Goal: Task Accomplishment & Management: Manage account settings

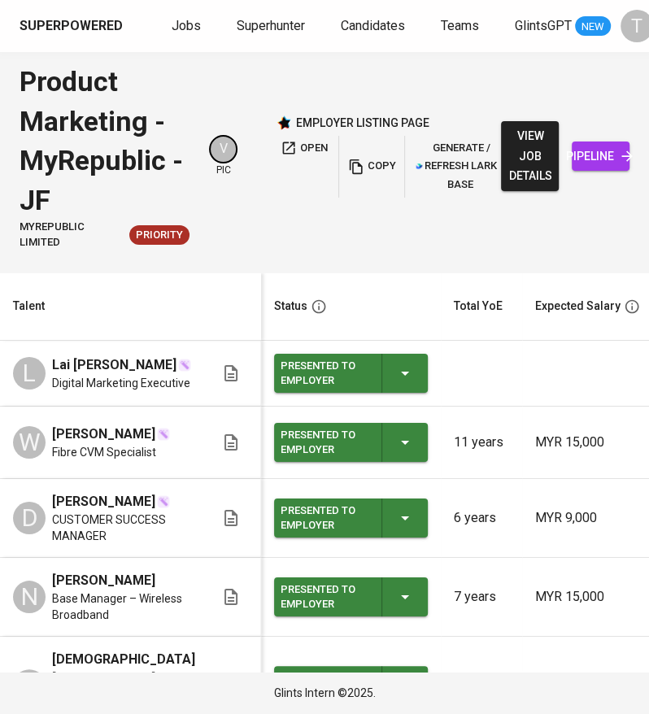
scroll to position [0, 747]
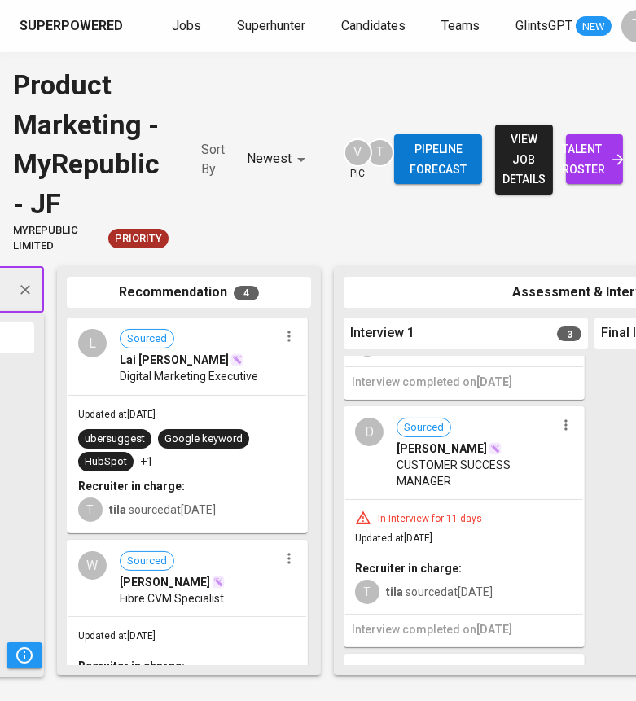
scroll to position [241, 0]
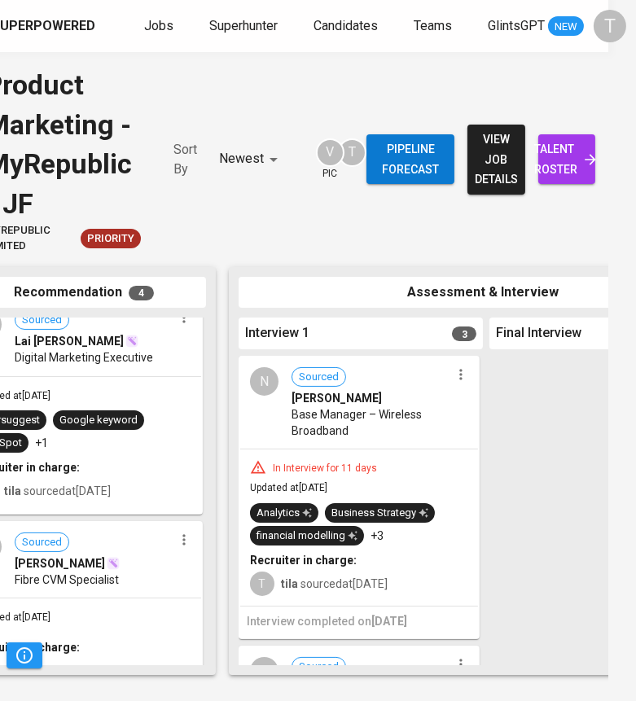
scroll to position [0, 306]
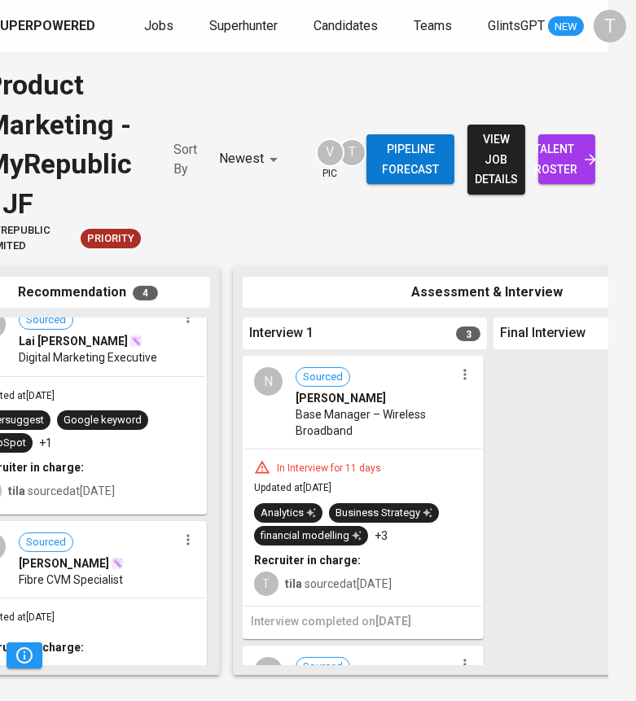
click at [463, 375] on icon "button" at bounding box center [464, 374] width 2 height 11
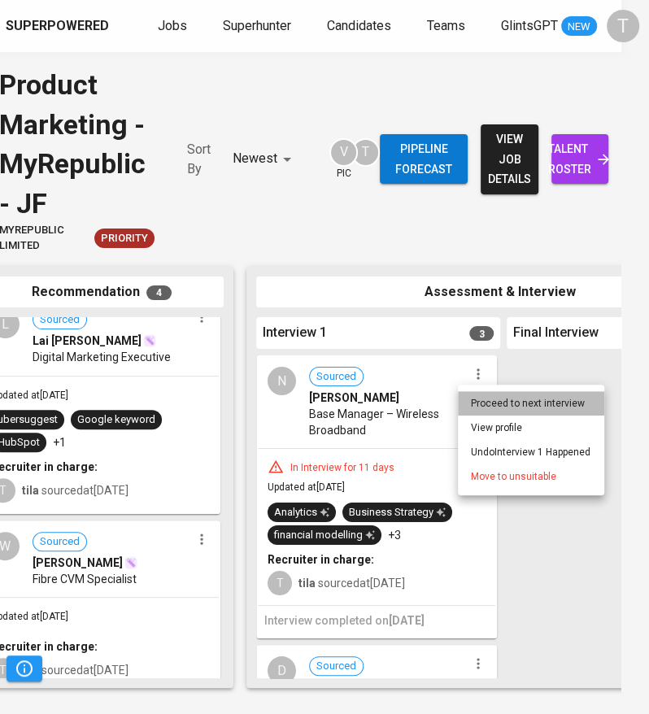
click at [471, 403] on li "Proceed to next interview" at bounding box center [531, 403] width 146 height 24
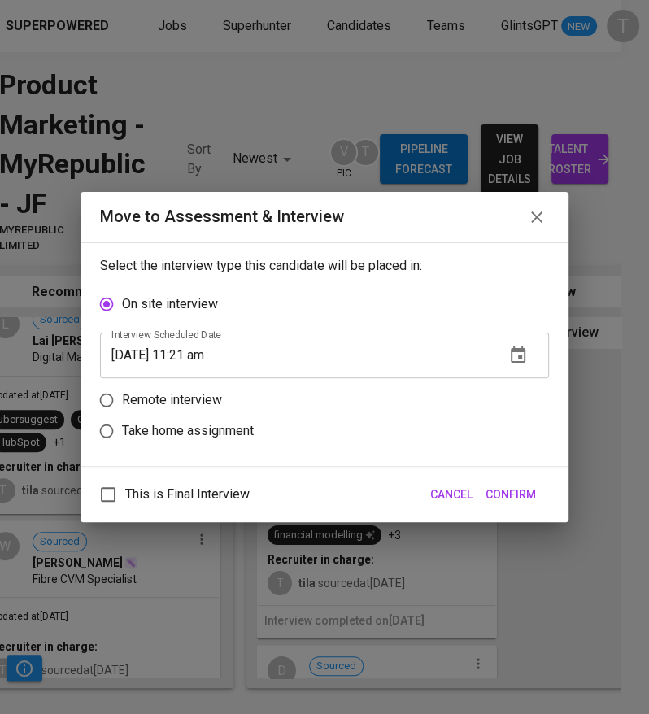
click at [197, 425] on p "Take home assignment" at bounding box center [188, 432] width 132 height 20
click at [122, 425] on input "Take home assignment" at bounding box center [106, 431] width 31 height 31
radio input "true"
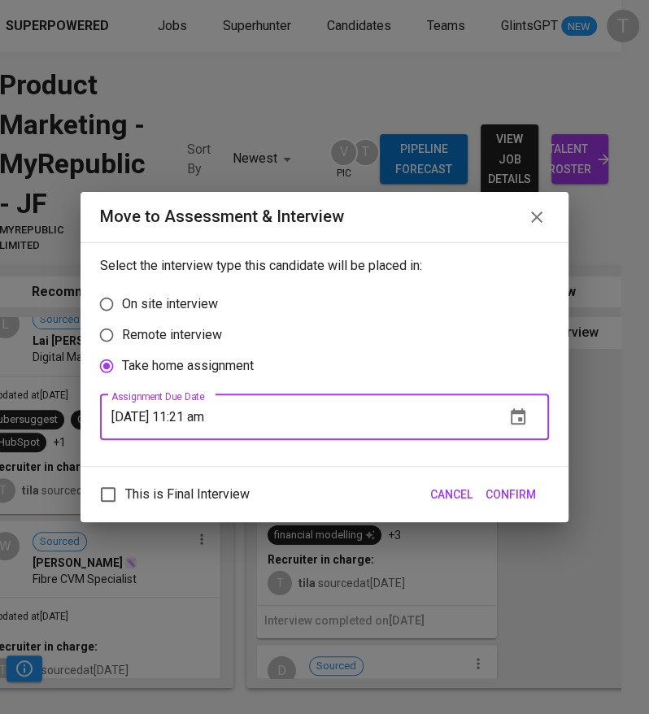
click at [140, 418] on input "[DATE] 11:21 am" at bounding box center [296, 418] width 392 height 46
click at [519, 408] on icon "button" at bounding box center [519, 418] width 20 height 20
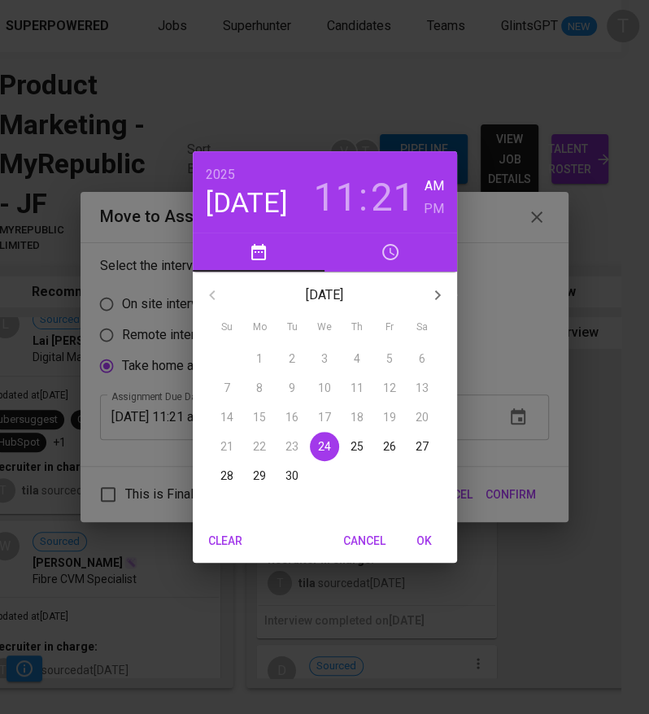
click at [291, 472] on p "30" at bounding box center [292, 476] width 13 height 16
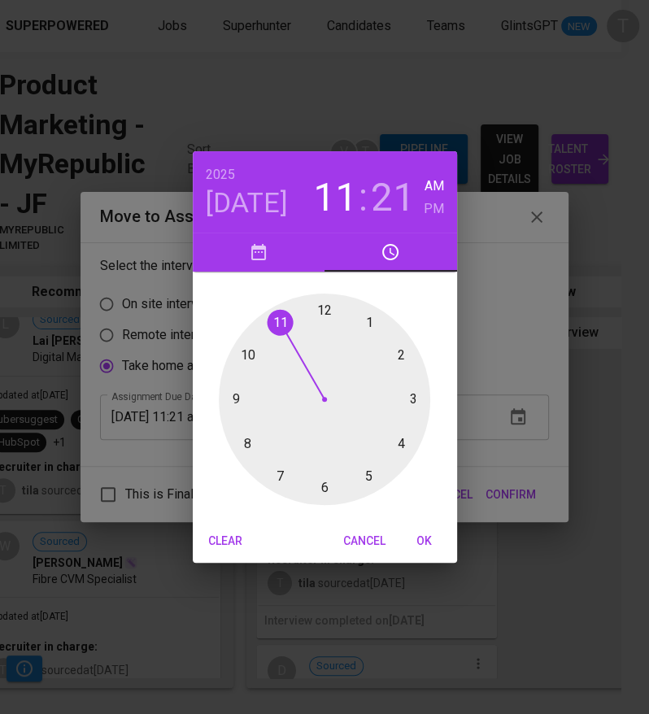
click at [328, 313] on div at bounding box center [325, 400] width 212 height 212
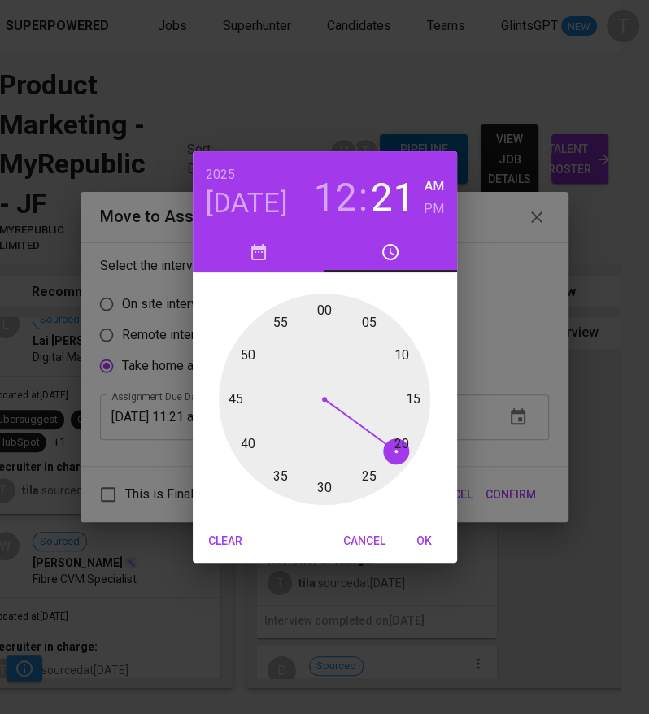
click at [327, 304] on div at bounding box center [325, 400] width 212 height 212
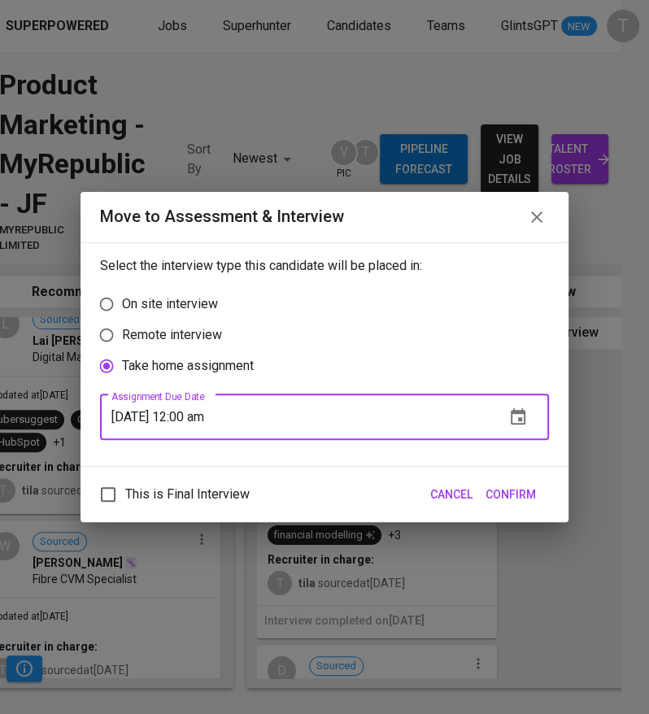
click at [229, 417] on input "[DATE] 12:00 am" at bounding box center [296, 418] width 392 height 46
type input "[DATE] 12:00 pm"
click at [496, 486] on span "Confirm" at bounding box center [511, 495] width 50 height 20
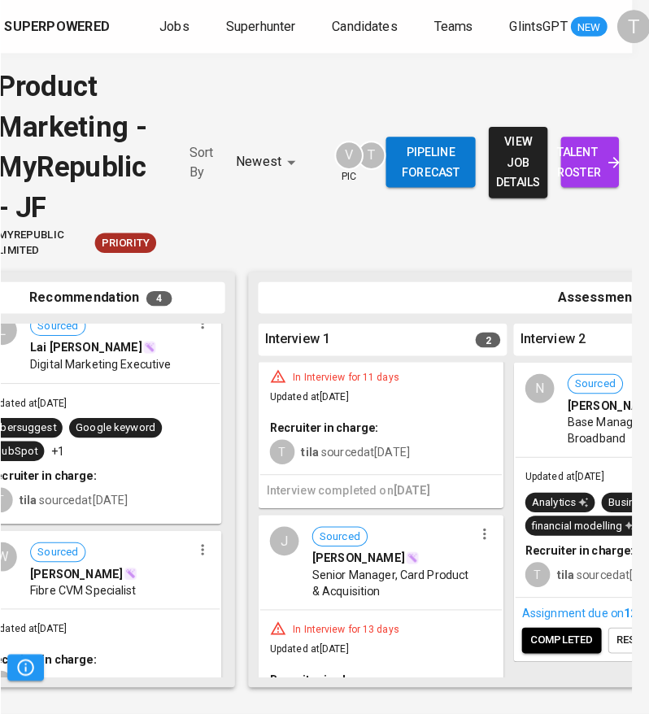
scroll to position [0, 0]
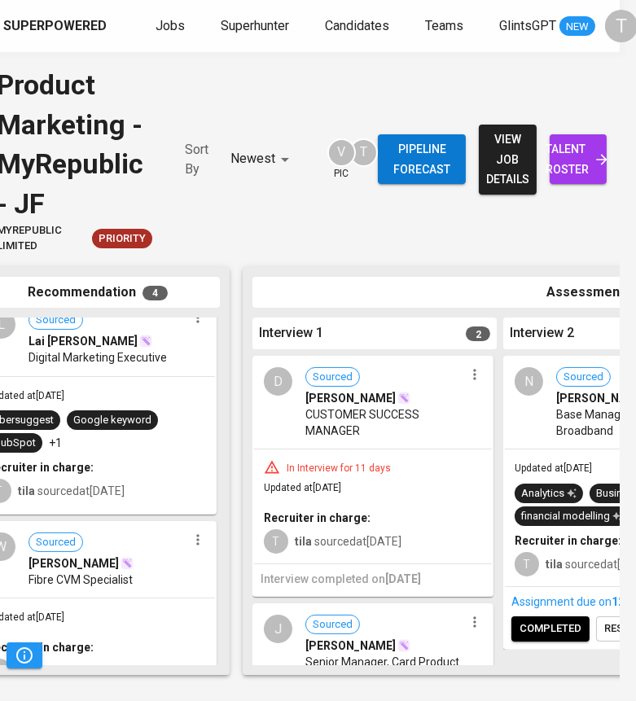
click at [473, 378] on icon "button" at bounding box center [474, 374] width 2 height 11
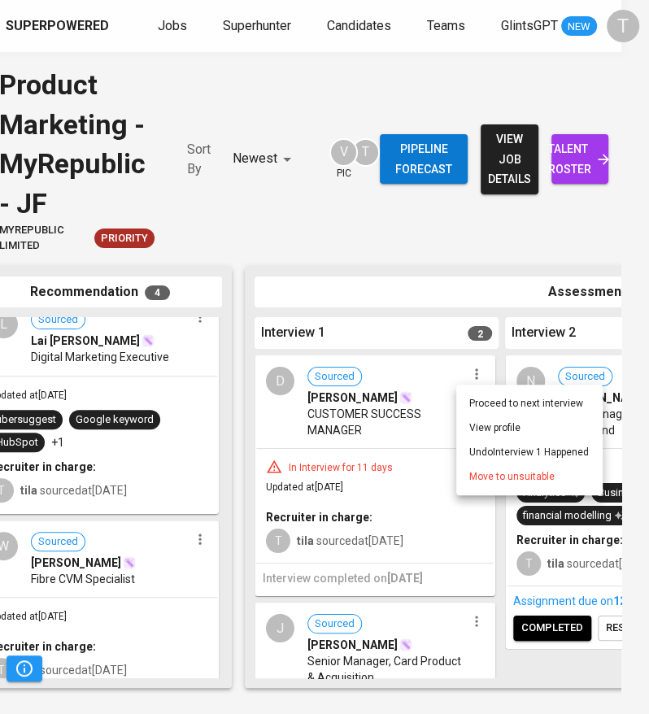
click at [495, 481] on span "Move to unsuitable" at bounding box center [512, 477] width 85 height 15
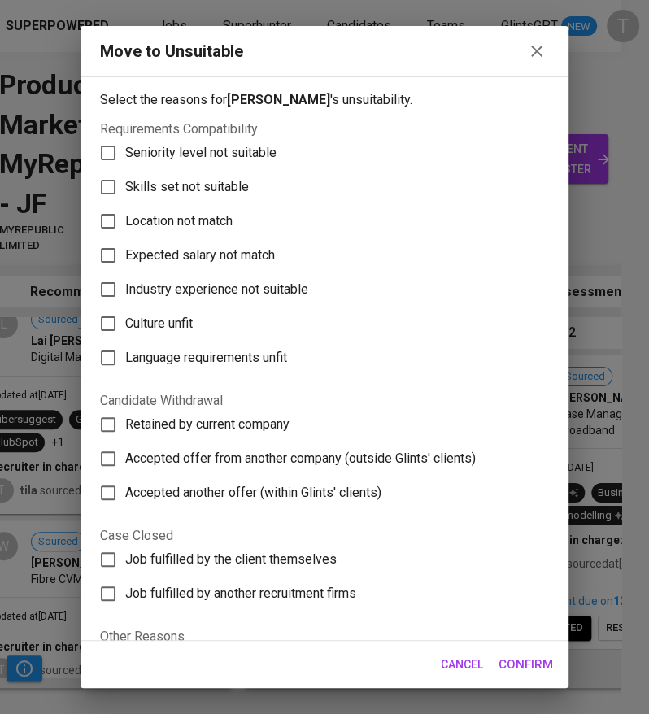
click at [181, 192] on span "Skills set not suitable" at bounding box center [187, 187] width 124 height 20
click at [125, 192] on input "Skills set not suitable" at bounding box center [108, 187] width 34 height 34
checkbox input "true"
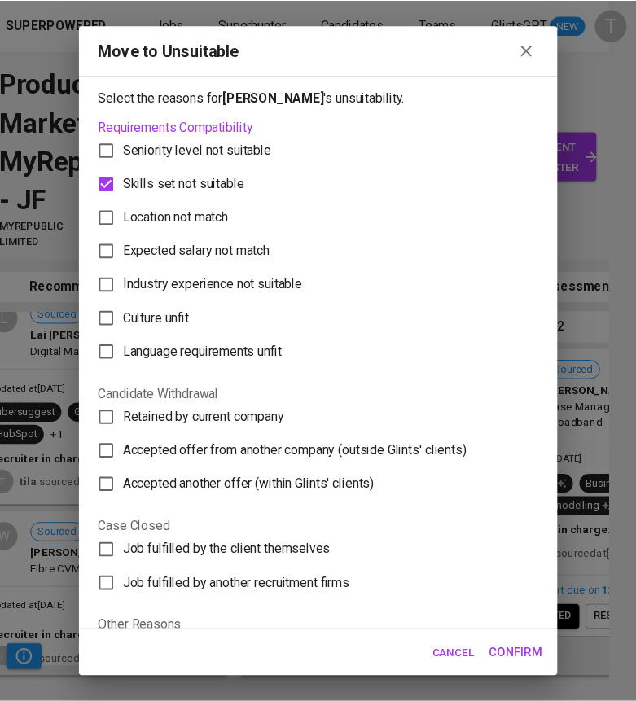
scroll to position [120, 0]
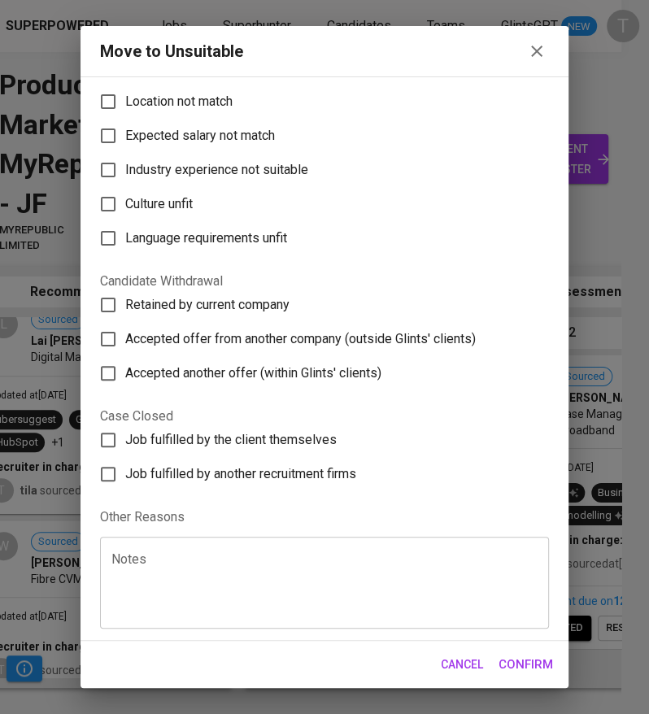
click at [177, 553] on textarea at bounding box center [324, 584] width 426 height 62
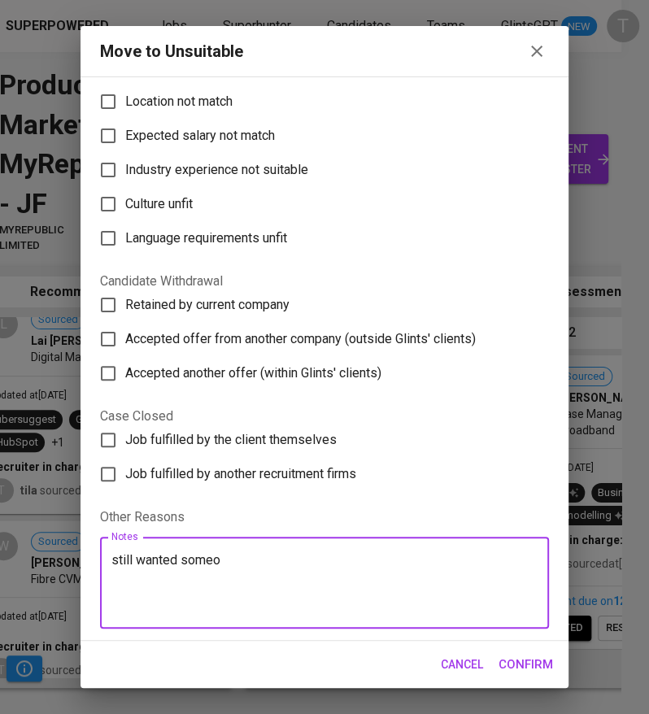
click at [123, 561] on textarea "still wanted someo" at bounding box center [324, 584] width 426 height 62
click at [237, 561] on textarea "client wanted someo" at bounding box center [324, 584] width 426 height 62
type textarea "client wanted someone with telco experience."
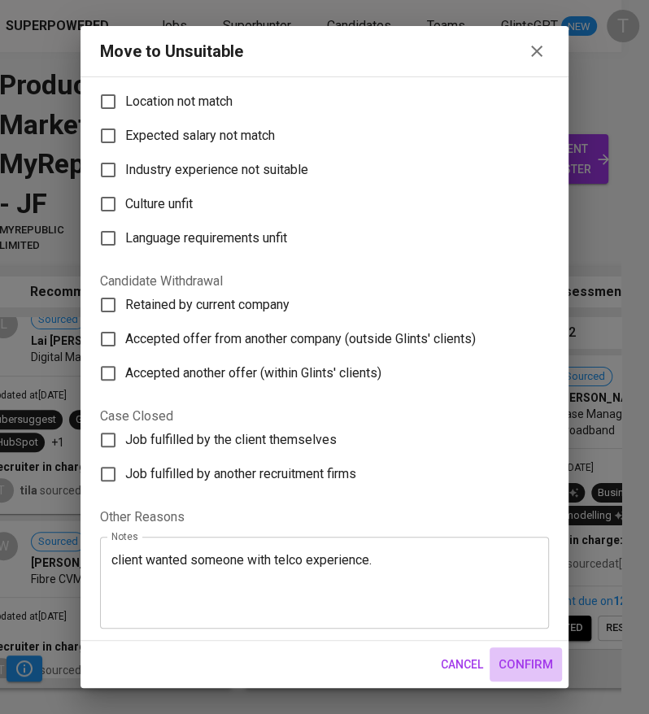
click at [524, 669] on span "Confirm" at bounding box center [526, 664] width 55 height 21
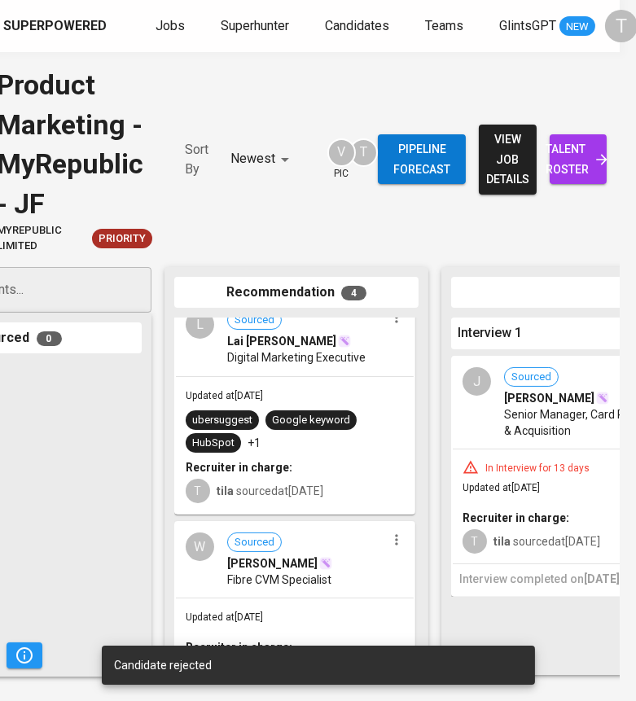
scroll to position [0, 108]
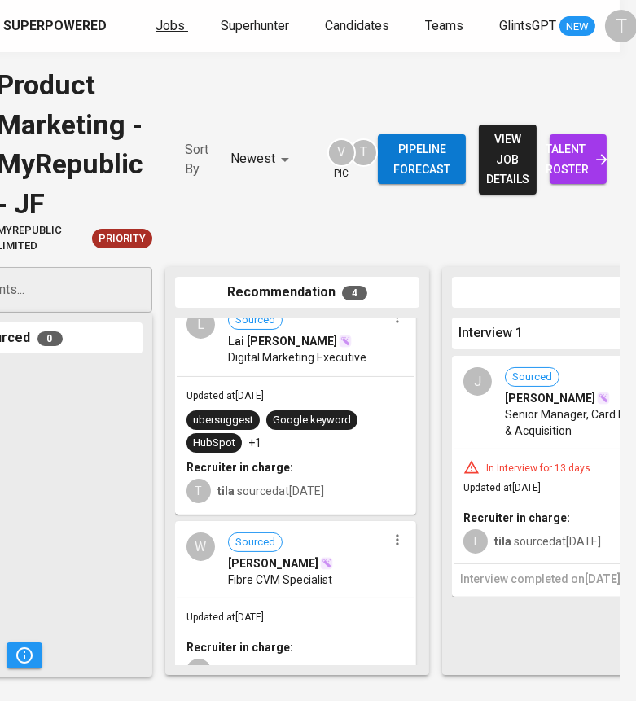
click at [159, 26] on span "Jobs" at bounding box center [169, 25] width 29 height 15
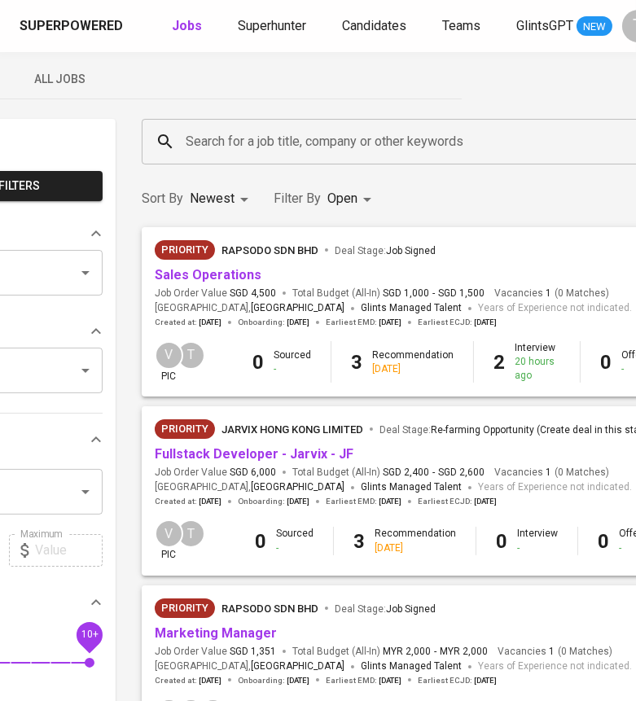
scroll to position [12, 160]
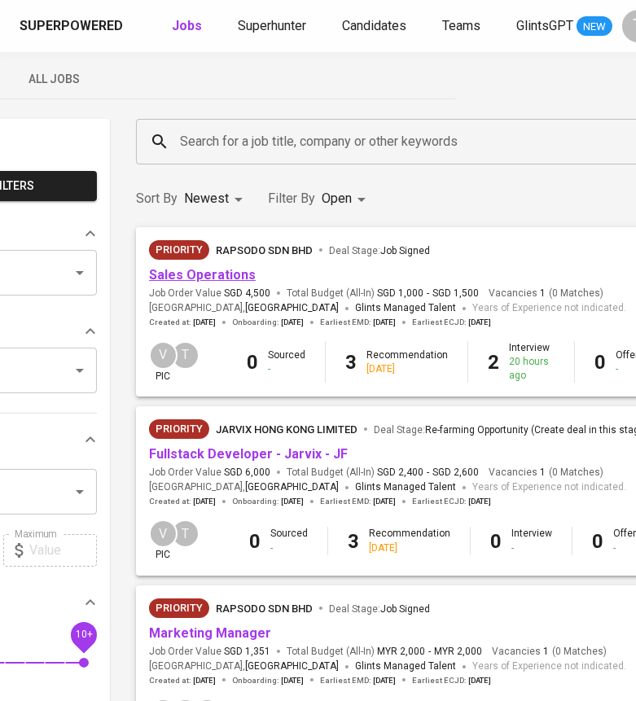
click at [202, 273] on link "Sales Operations" at bounding box center [202, 274] width 107 height 15
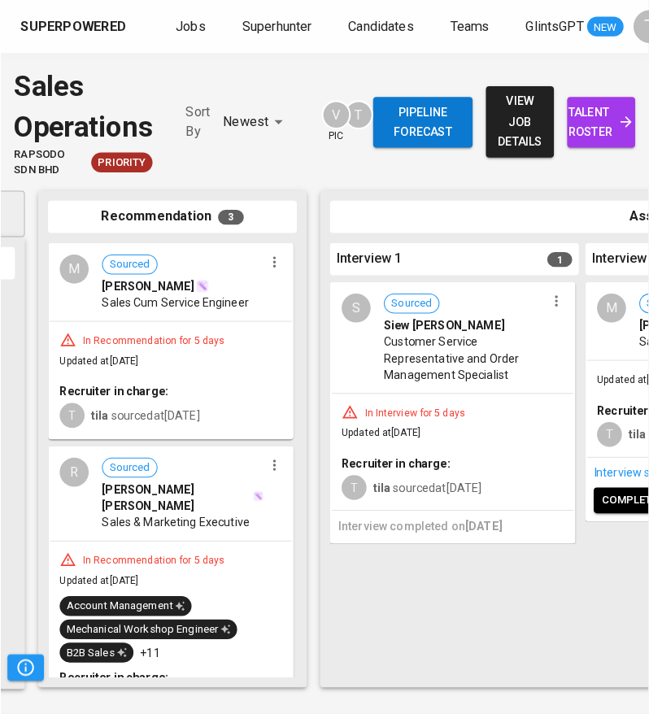
scroll to position [0, 252]
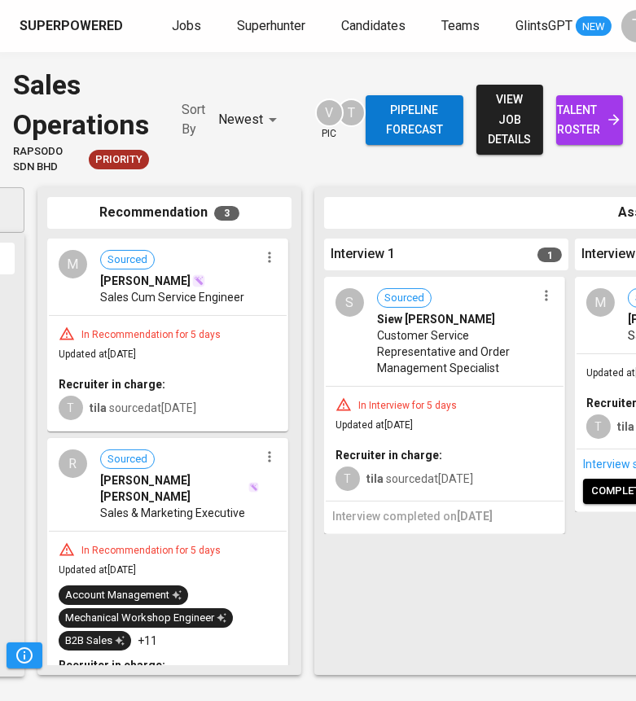
click at [540, 296] on icon "button" at bounding box center [546, 295] width 16 height 16
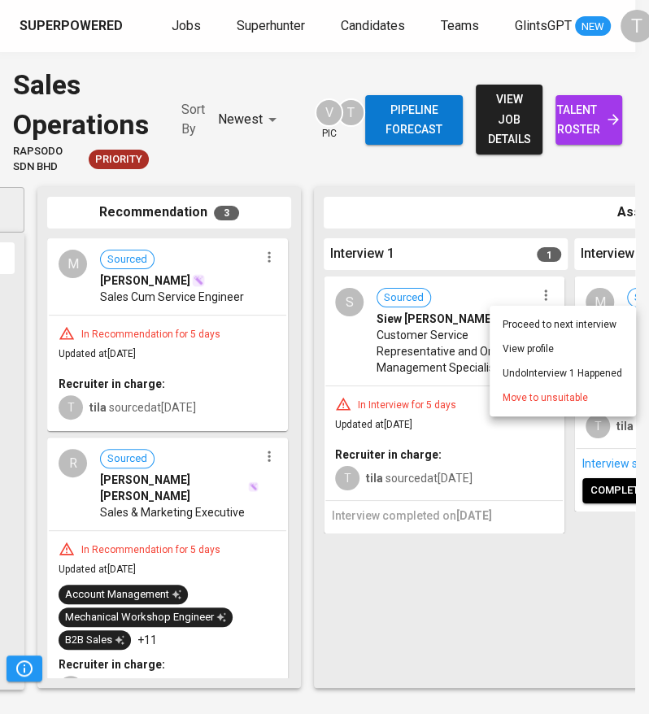
click at [529, 396] on span "Move to unsuitable" at bounding box center [545, 398] width 85 height 15
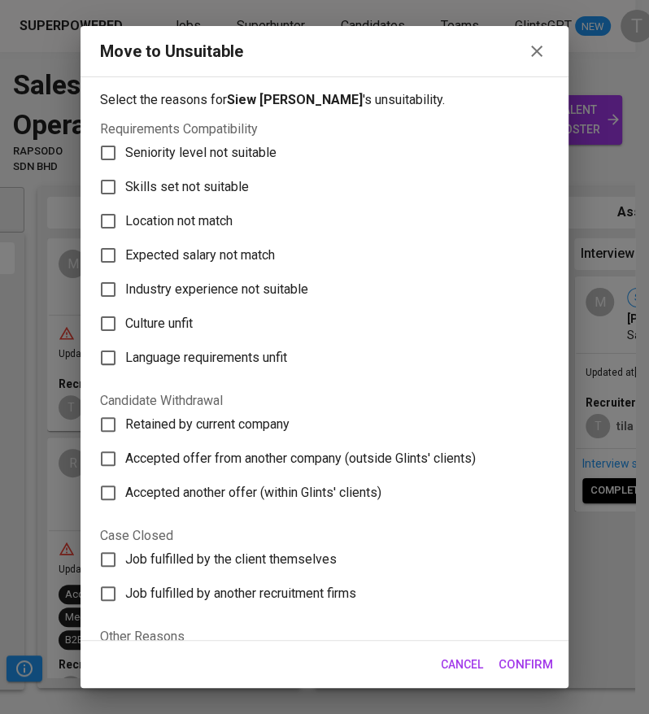
click at [216, 194] on span "Skills set not suitable" at bounding box center [187, 187] width 124 height 20
click at [125, 194] on input "Skills set not suitable" at bounding box center [108, 187] width 34 height 34
checkbox input "true"
click at [451, 489] on label "Accepted another offer (within Glints' clients)" at bounding box center [313, 493] width 445 height 34
click at [125, 489] on input "Accepted another offer (within Glints' clients)" at bounding box center [108, 493] width 34 height 34
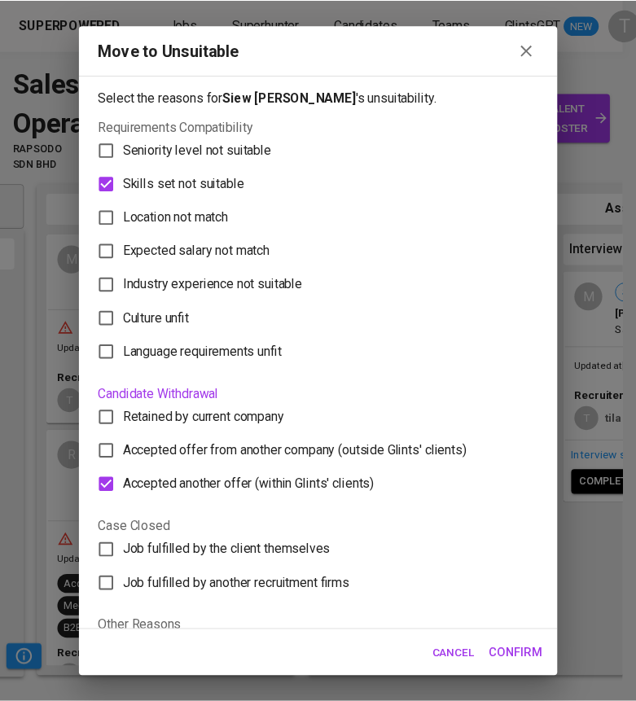
scroll to position [120, 0]
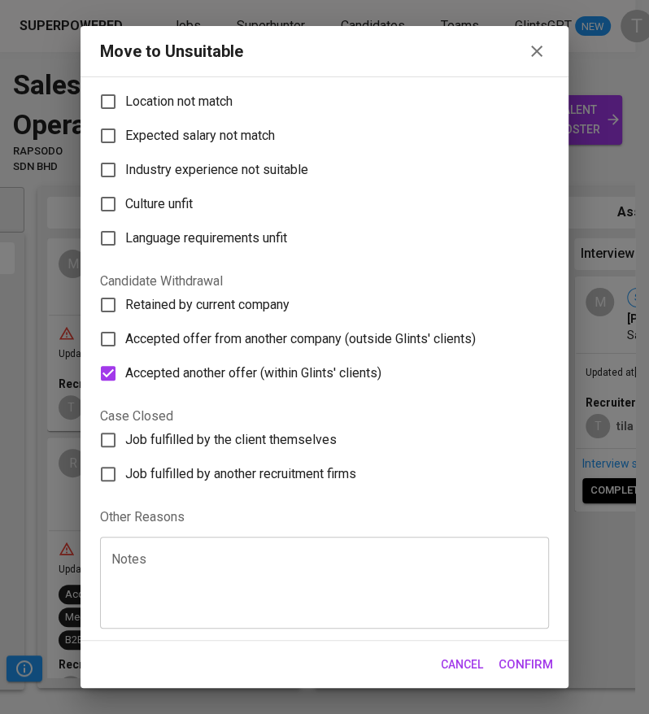
click at [286, 379] on span "Accepted another offer (within Glints' clients)" at bounding box center [253, 374] width 256 height 20
click at [125, 379] on input "Accepted another offer (within Glints' clients)" at bounding box center [108, 373] width 34 height 34
checkbox input "false"
click at [248, 541] on div "Notes" at bounding box center [324, 583] width 449 height 92
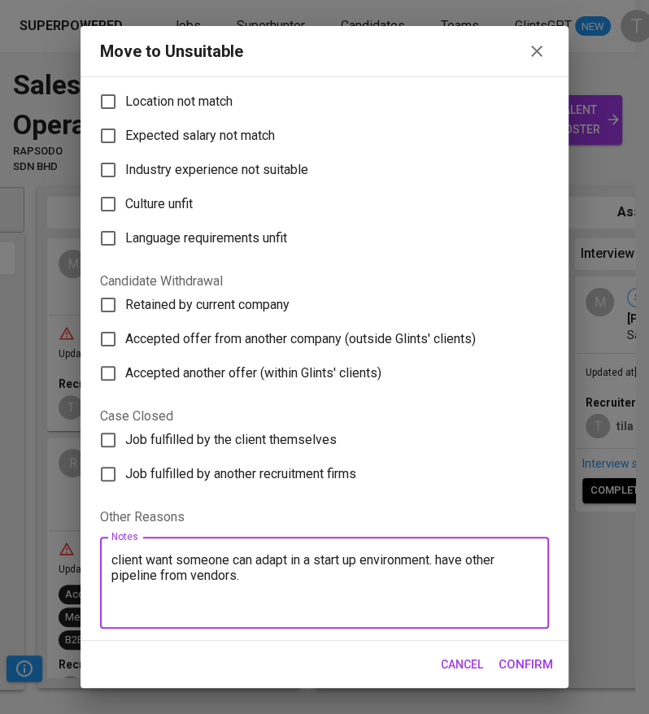
type textarea "client want someone can adapt in a start up environment. have other pipeline fr…"
click at [518, 656] on span "Confirm" at bounding box center [526, 664] width 55 height 21
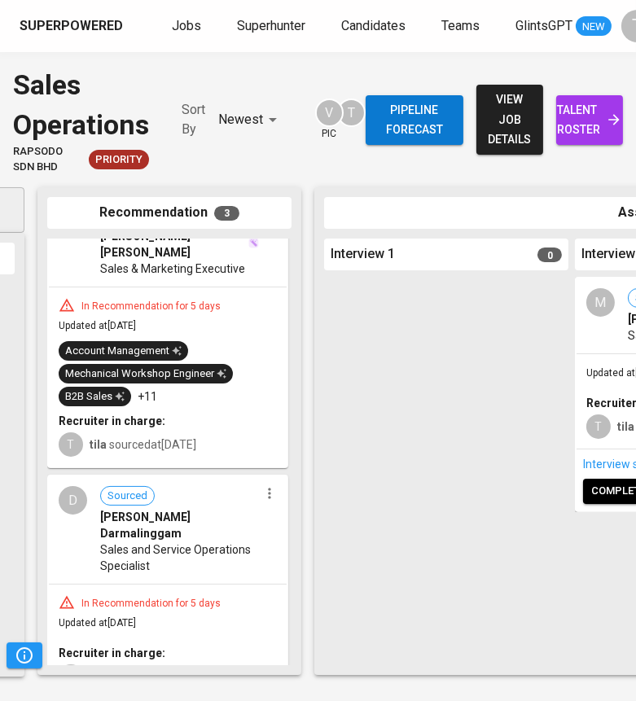
scroll to position [225, 0]
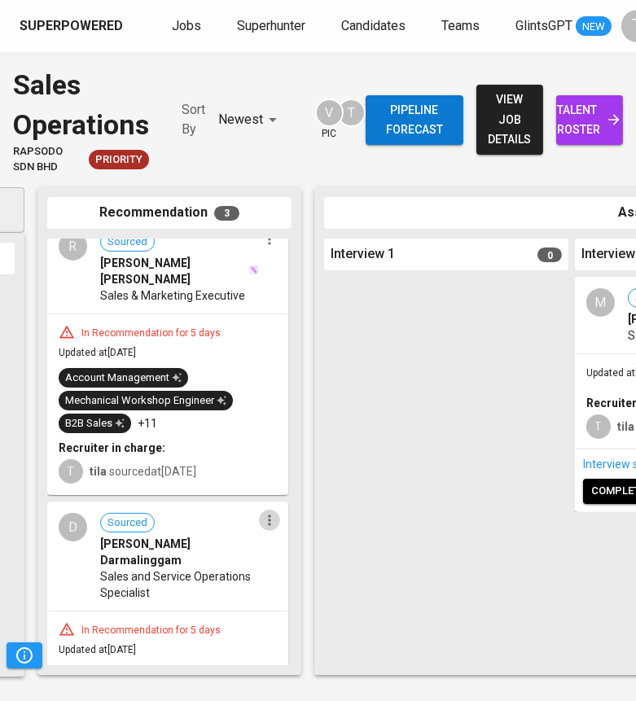
click at [264, 512] on icon "button" at bounding box center [269, 520] width 16 height 16
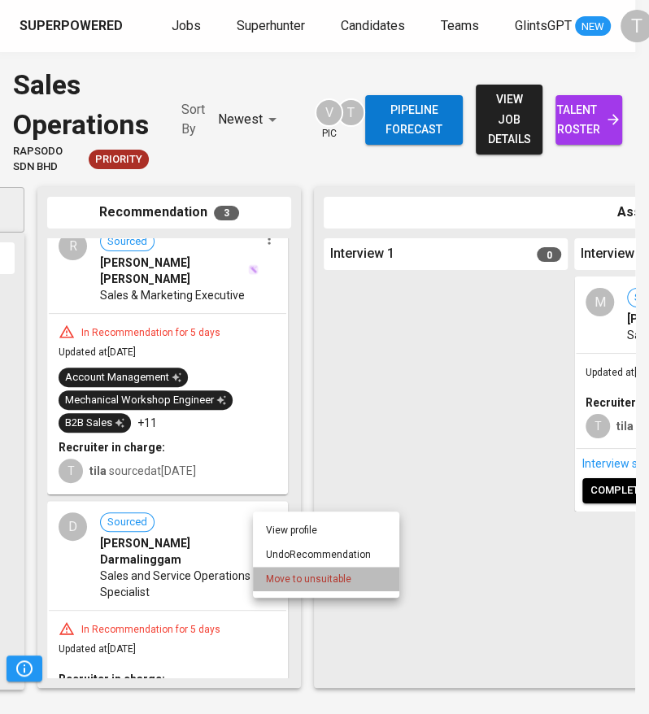
click at [295, 580] on span "Move to unsuitable" at bounding box center [308, 579] width 85 height 15
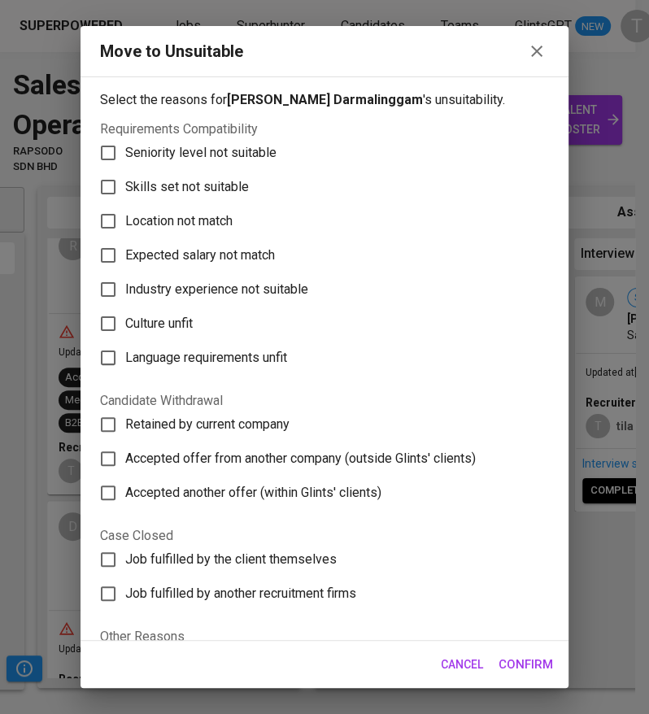
click at [198, 175] on label "Skills set not suitable" at bounding box center [313, 187] width 445 height 34
click at [125, 175] on input "Skills set not suitable" at bounding box center [108, 187] width 34 height 34
checkbox input "true"
click at [528, 665] on span "Confirm" at bounding box center [526, 664] width 55 height 21
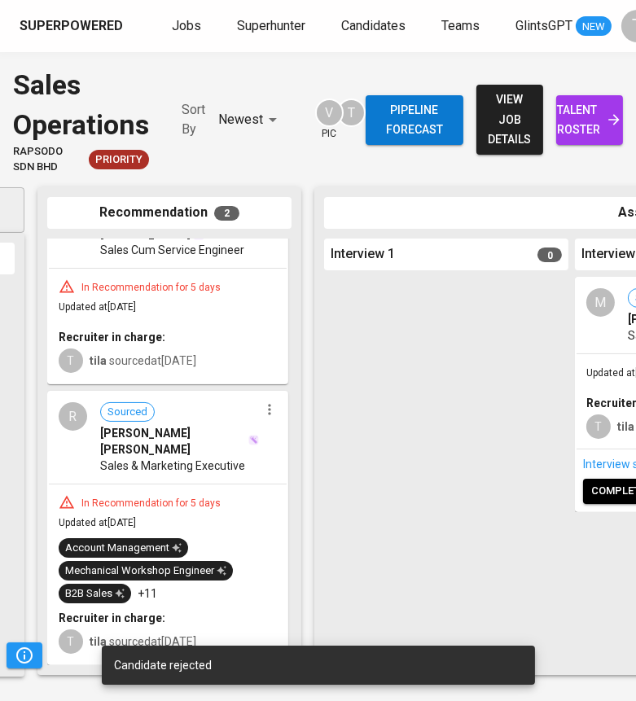
scroll to position [0, 251]
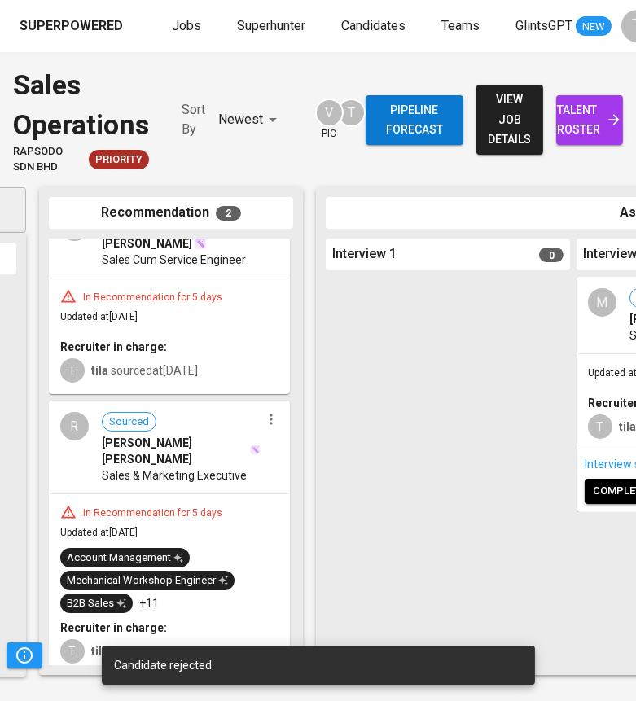
click at [263, 427] on icon "button" at bounding box center [271, 419] width 16 height 16
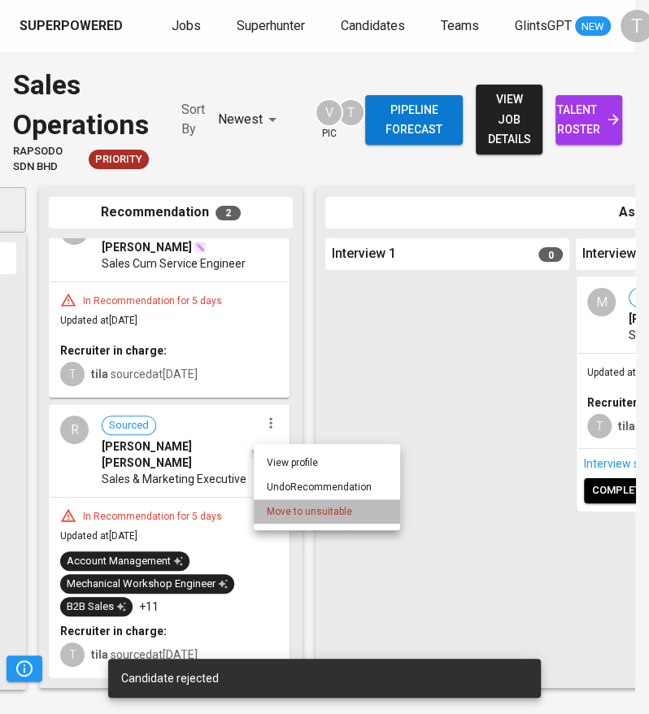
click at [304, 514] on span "Move to unsuitable" at bounding box center [309, 512] width 85 height 15
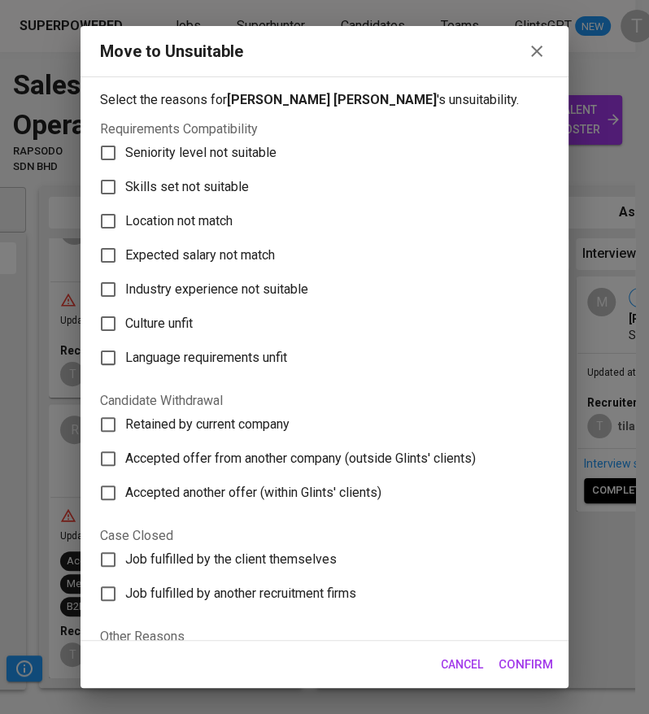
click at [218, 189] on span "Skills set not suitable" at bounding box center [187, 187] width 124 height 20
click at [125, 189] on input "Skills set not suitable" at bounding box center [108, 187] width 34 height 34
checkbox input "true"
click at [500, 663] on span "Confirm" at bounding box center [526, 664] width 55 height 21
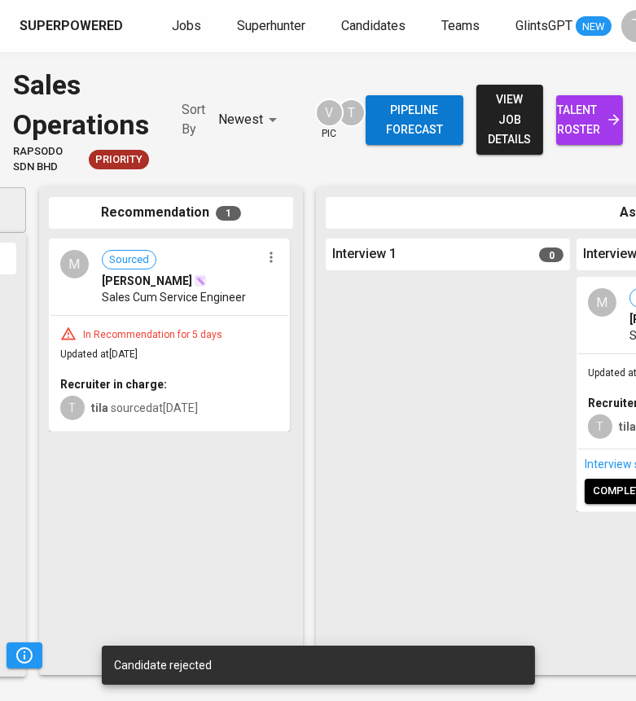
scroll to position [0, 0]
click at [269, 264] on icon "button" at bounding box center [271, 257] width 16 height 16
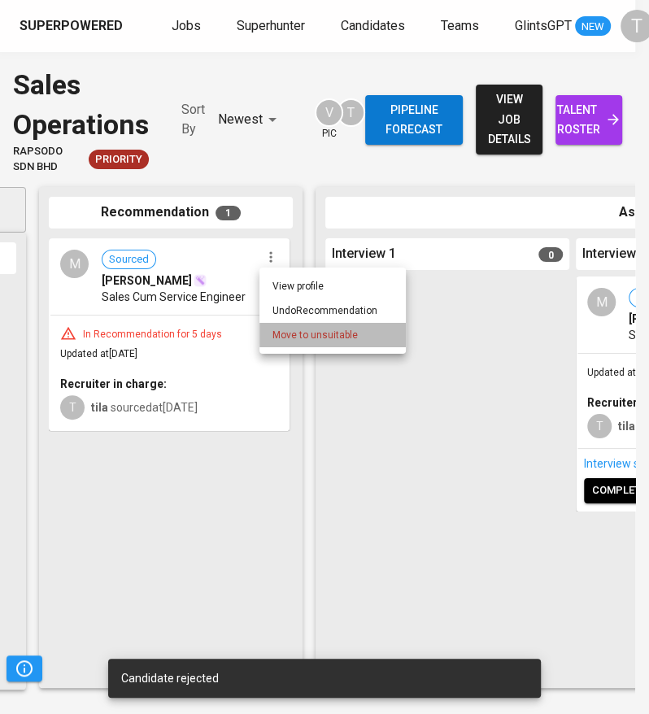
click at [327, 340] on span "Move to unsuitable" at bounding box center [315, 335] width 85 height 15
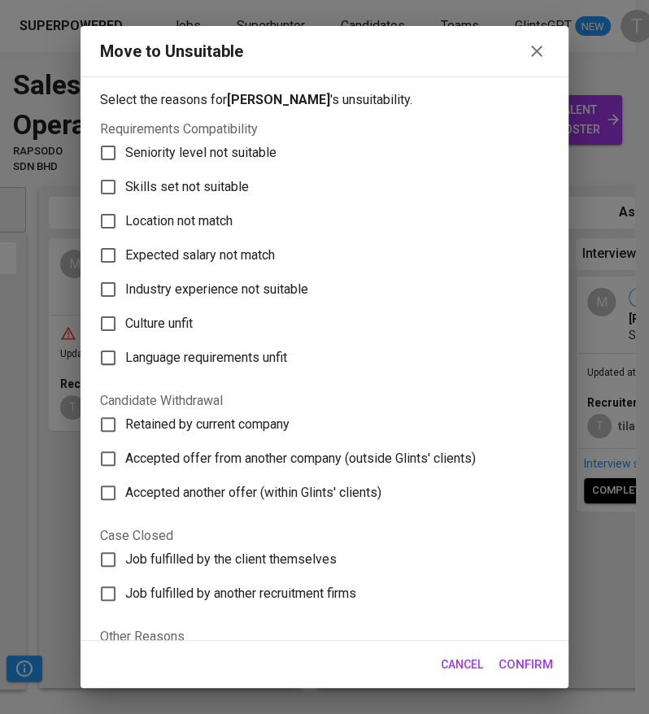
click at [217, 177] on span "Skills set not suitable" at bounding box center [187, 187] width 124 height 20
click at [125, 177] on input "Skills set not suitable" at bounding box center [108, 187] width 34 height 34
checkbox input "true"
click at [518, 662] on span "Confirm" at bounding box center [526, 664] width 55 height 21
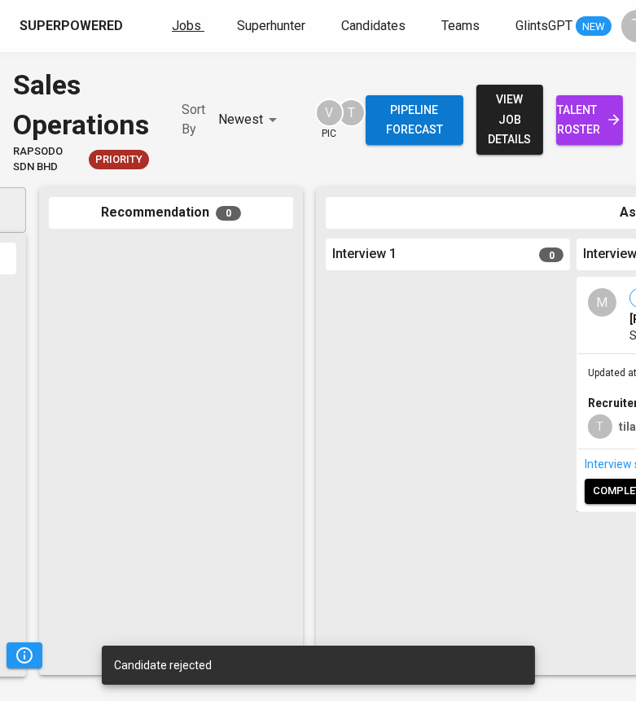
click at [174, 26] on span "Jobs" at bounding box center [186, 25] width 29 height 15
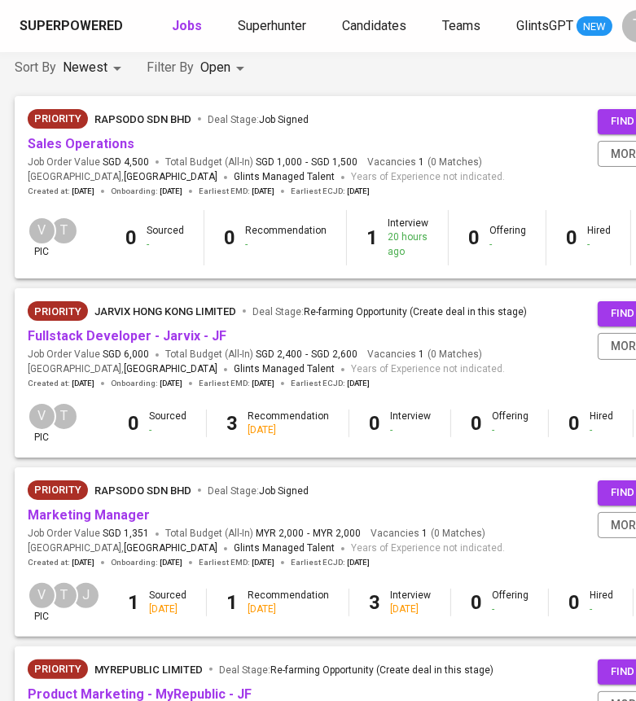
scroll to position [143, 375]
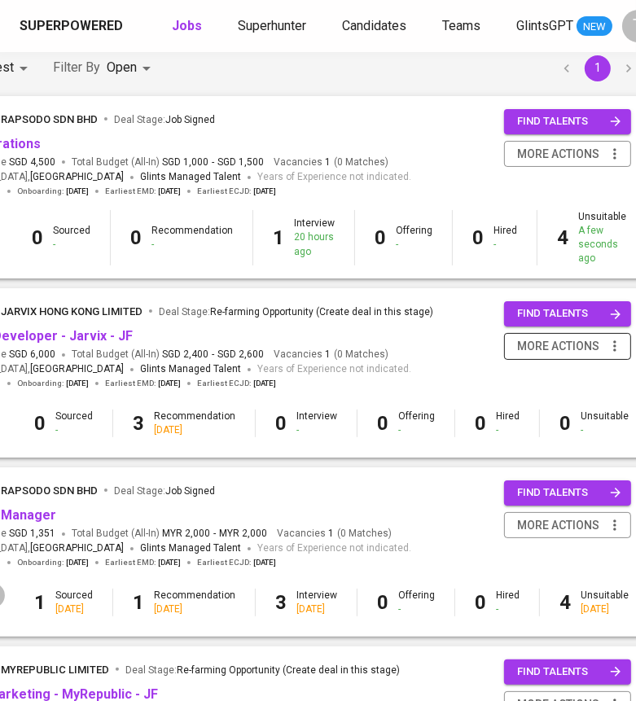
click at [606, 344] on icon "button" at bounding box center [614, 346] width 16 height 16
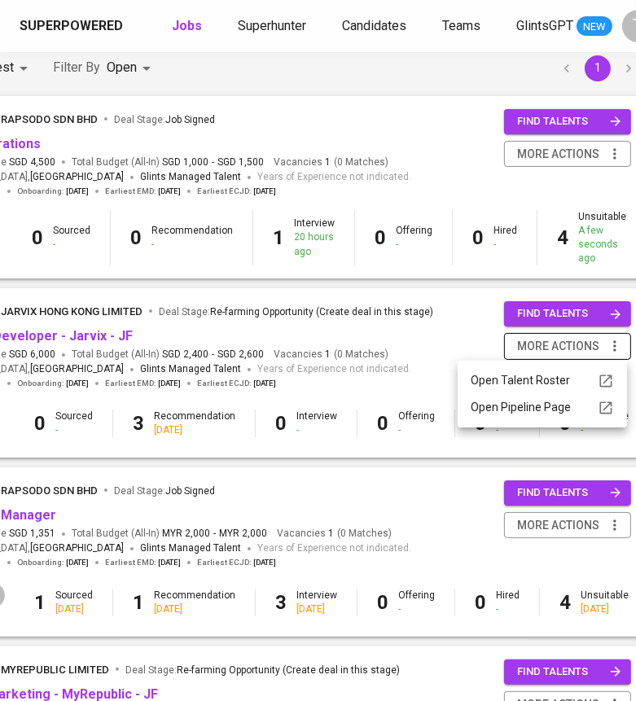
scroll to position [143, 362]
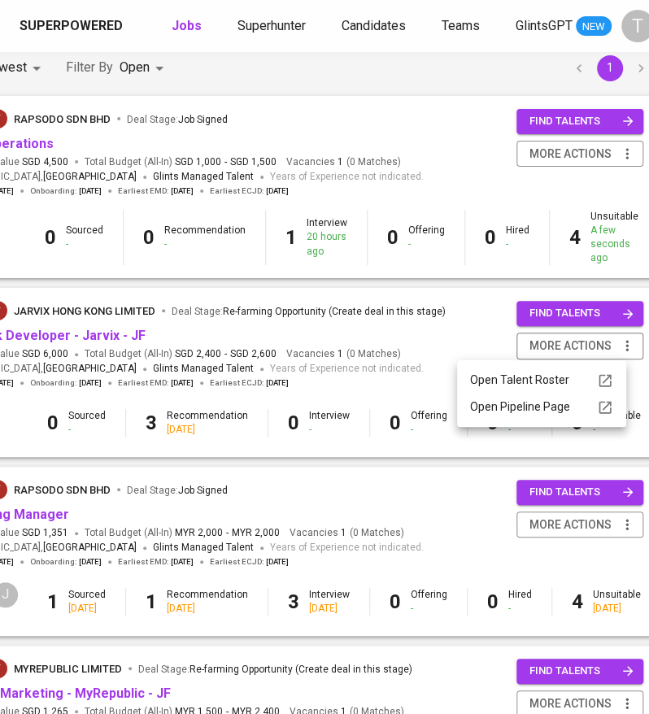
click at [480, 352] on div at bounding box center [324, 357] width 649 height 714
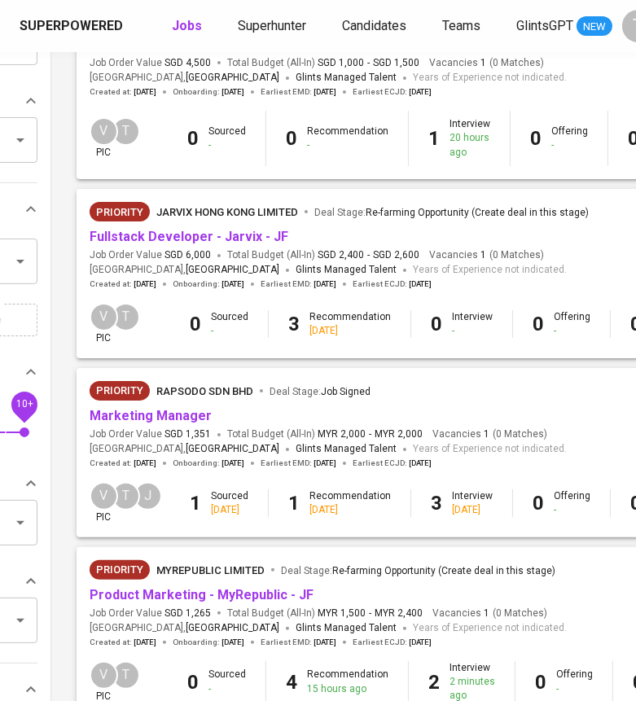
scroll to position [277, 220]
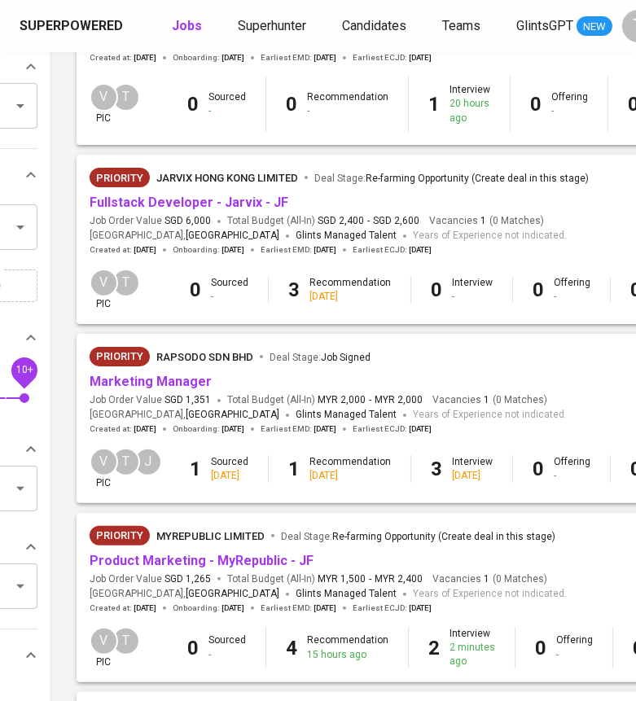
click at [173, 369] on div "Priority Rapsodo Sdn Bhd Deal Stage : Job Signed" at bounding box center [328, 360] width 477 height 26
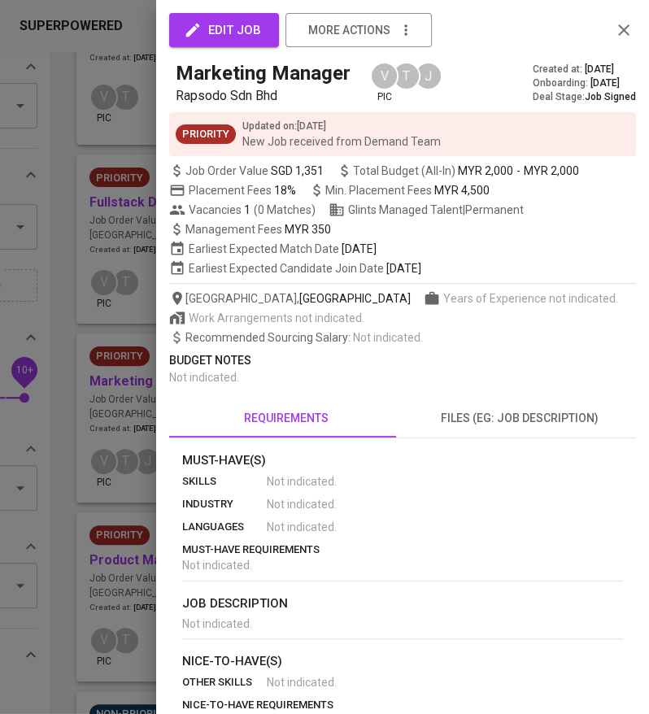
click at [129, 391] on div at bounding box center [324, 357] width 649 height 714
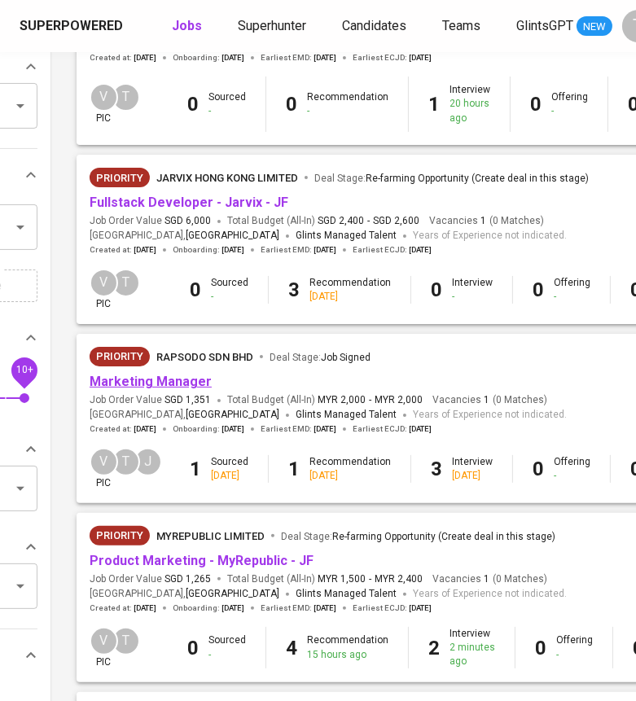
click at [133, 380] on link "Marketing Manager" at bounding box center [151, 381] width 122 height 15
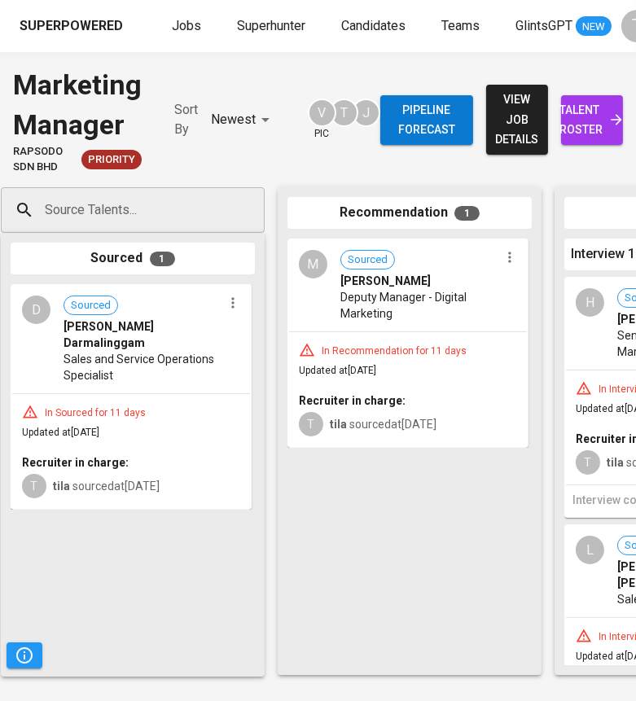
scroll to position [0, 13]
click at [235, 305] on icon "button" at bounding box center [232, 303] width 16 height 16
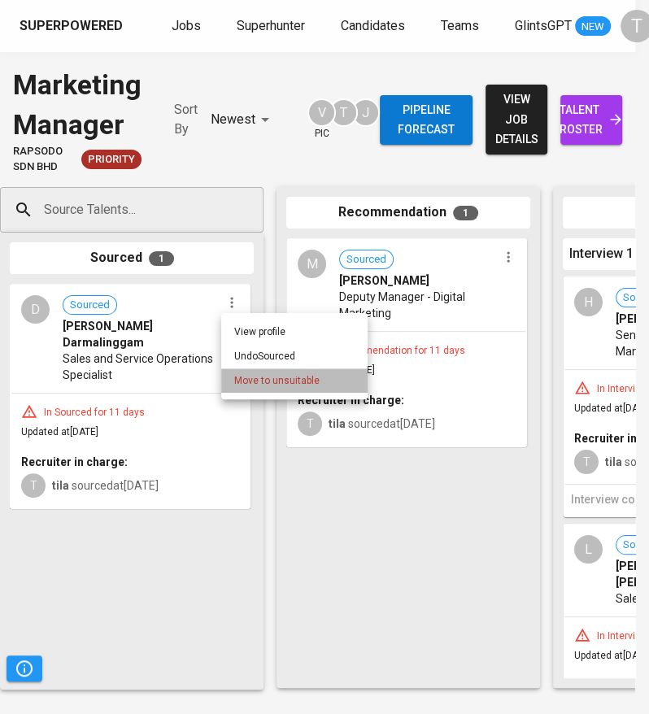
click at [255, 379] on span "Move to unsuitable" at bounding box center [276, 381] width 85 height 15
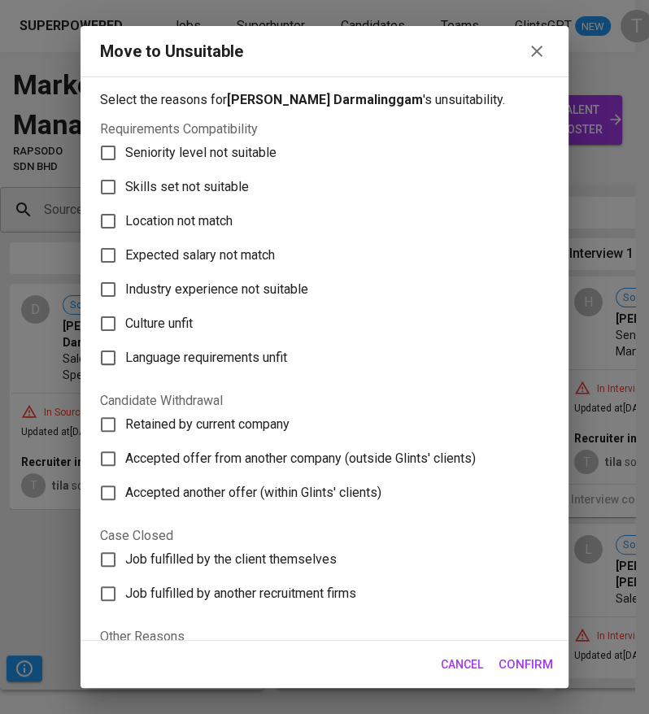
click at [194, 194] on span "Skills set not suitable" at bounding box center [187, 187] width 124 height 20
click at [125, 194] on input "Skills set not suitable" at bounding box center [108, 187] width 34 height 34
checkbox input "true"
click at [539, 663] on span "Confirm" at bounding box center [526, 664] width 55 height 21
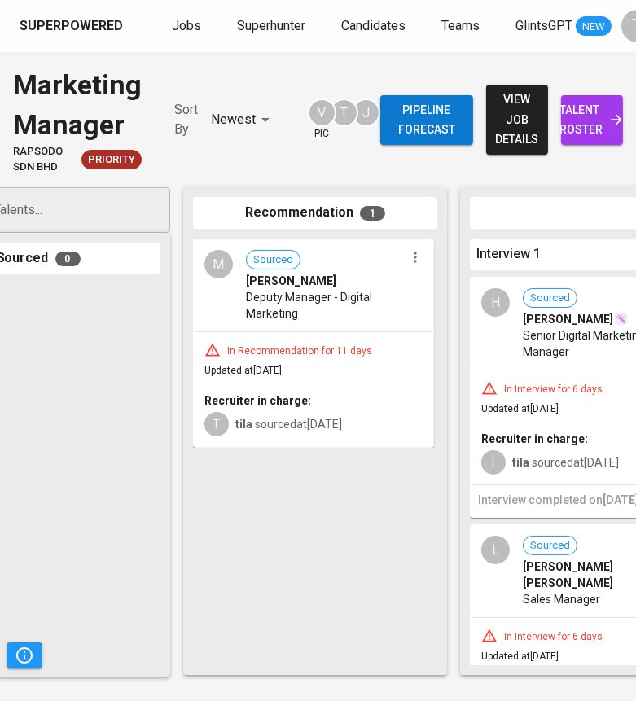
scroll to position [0, 59]
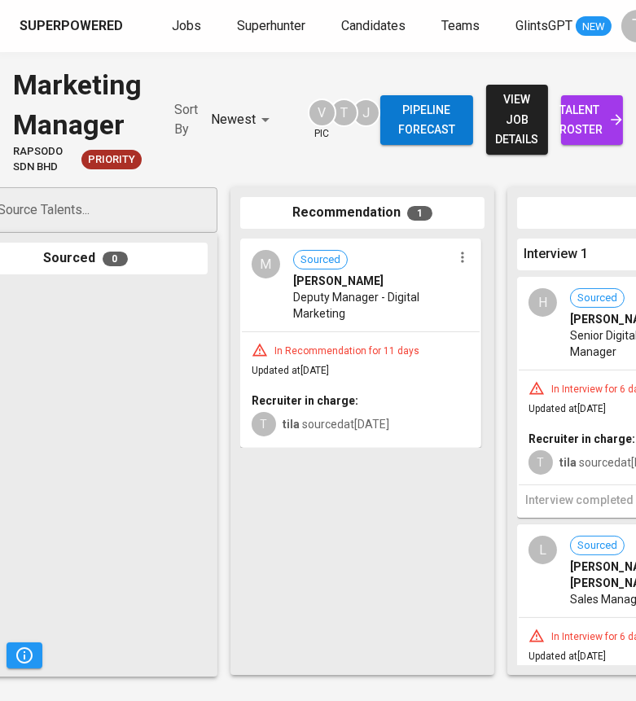
click at [458, 261] on icon "button" at bounding box center [462, 257] width 16 height 16
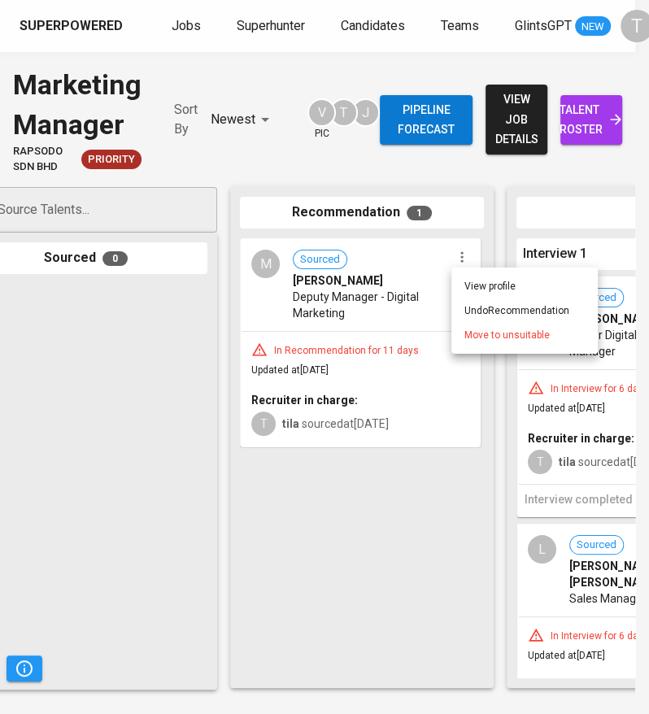
click at [486, 339] on span "Move to unsuitable" at bounding box center [507, 335] width 85 height 15
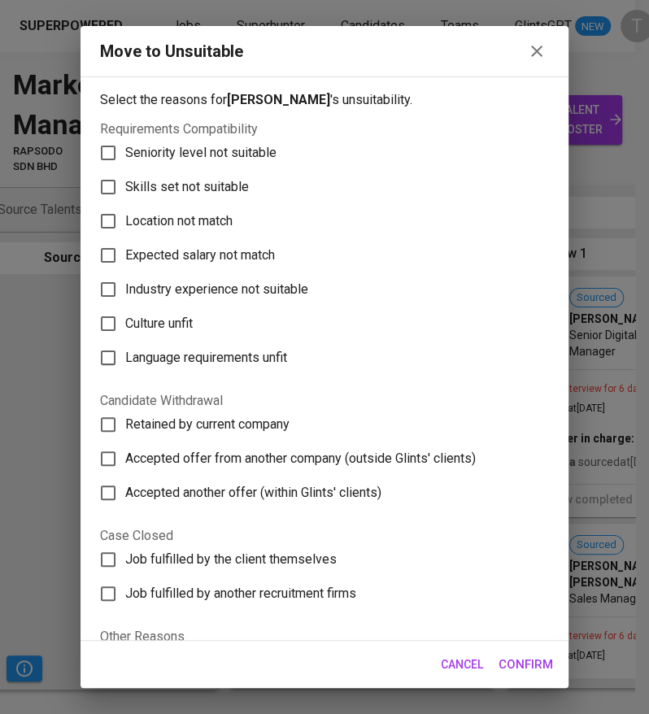
click at [217, 190] on span "Skills set not suitable" at bounding box center [187, 187] width 124 height 20
click at [125, 190] on input "Skills set not suitable" at bounding box center [108, 187] width 34 height 34
checkbox input "true"
click at [509, 666] on span "Confirm" at bounding box center [526, 664] width 55 height 21
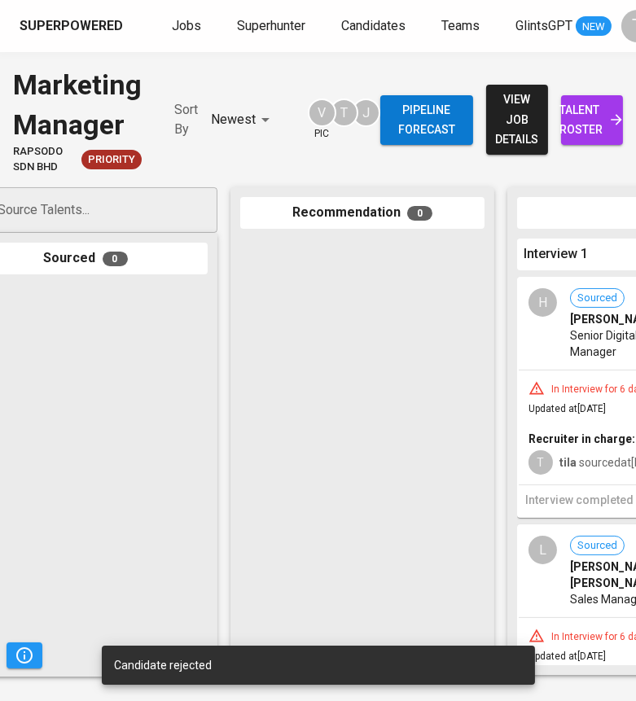
scroll to position [0, 61]
click at [176, 28] on span "Jobs" at bounding box center [186, 25] width 29 height 15
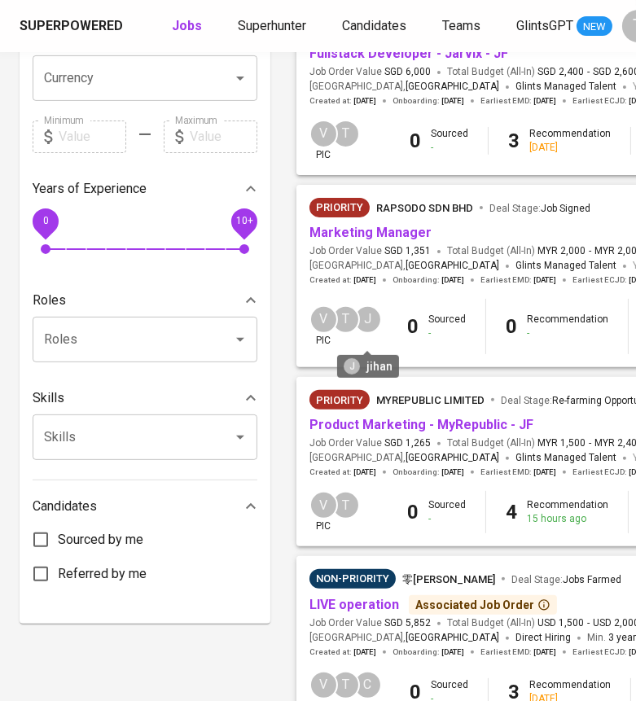
scroll to position [426, 0]
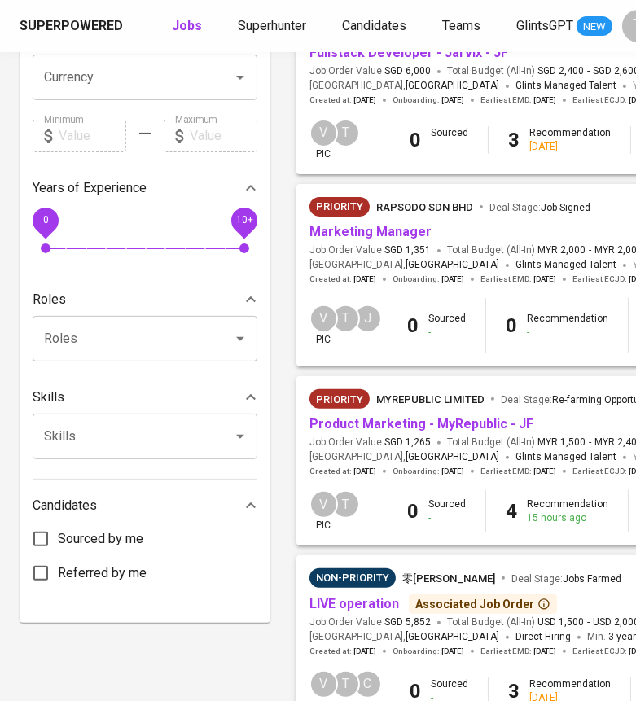
click at [400, 432] on span "Product Marketing - MyRepublic - JF" at bounding box center [421, 424] width 224 height 19
click at [404, 415] on span "Product Marketing - MyRepublic - JF" at bounding box center [421, 424] width 224 height 19
click at [404, 423] on link "Product Marketing - MyRepublic - JF" at bounding box center [421, 423] width 224 height 15
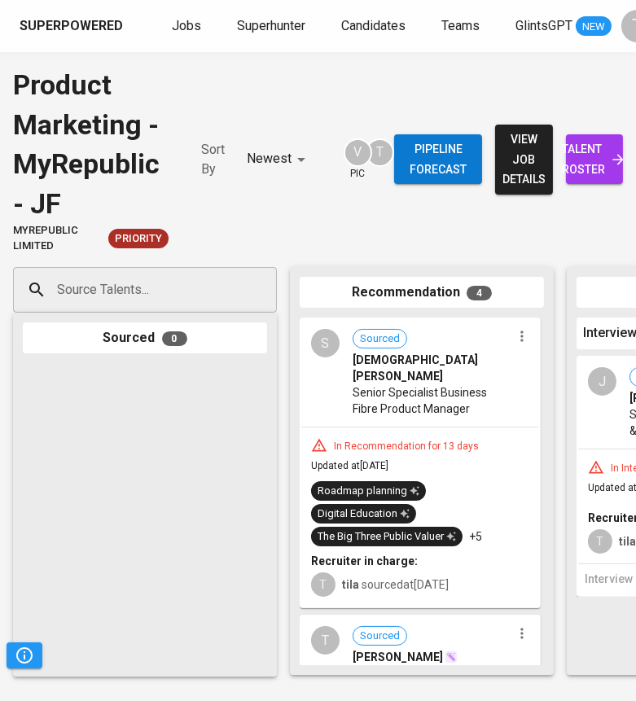
scroll to position [526, 0]
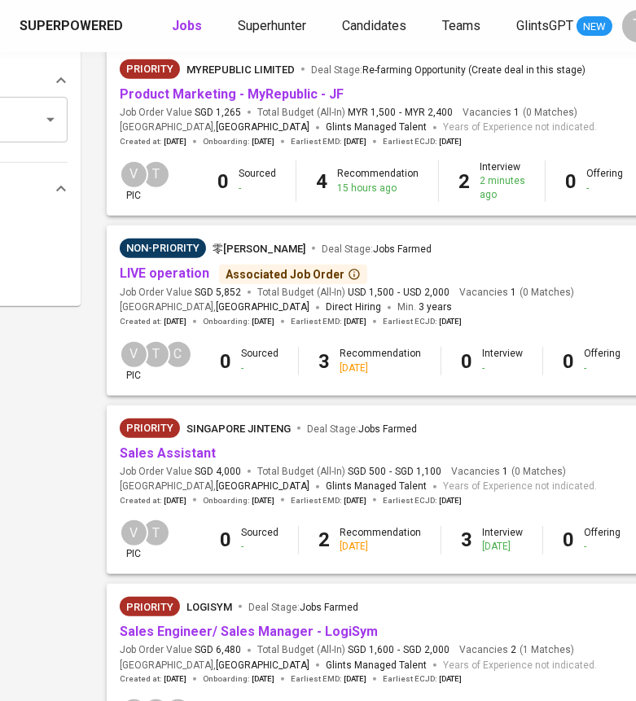
scroll to position [749, 190]
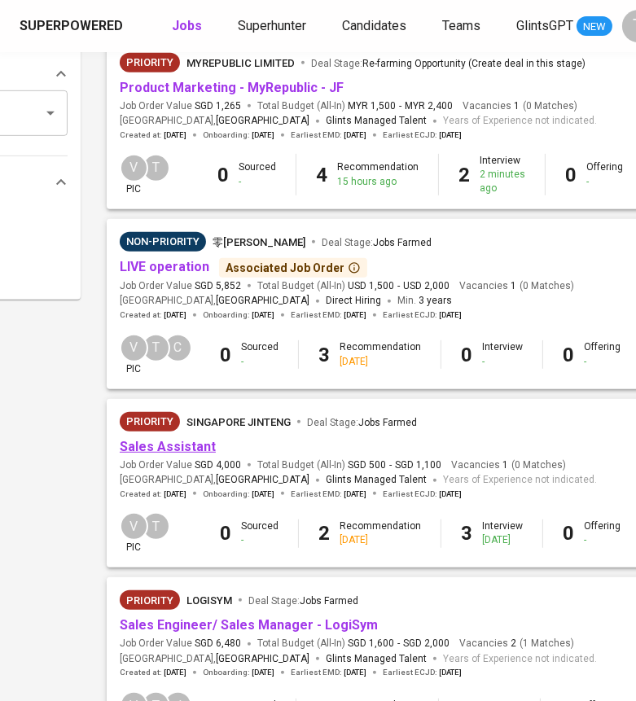
click at [173, 454] on link "Sales Assistant" at bounding box center [168, 446] width 96 height 15
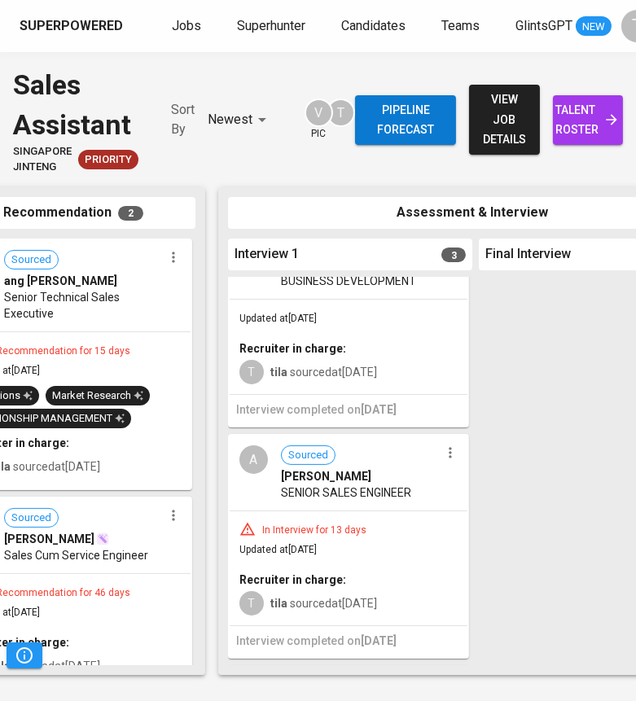
scroll to position [70, 0]
click at [442, 445] on icon "button" at bounding box center [450, 453] width 16 height 16
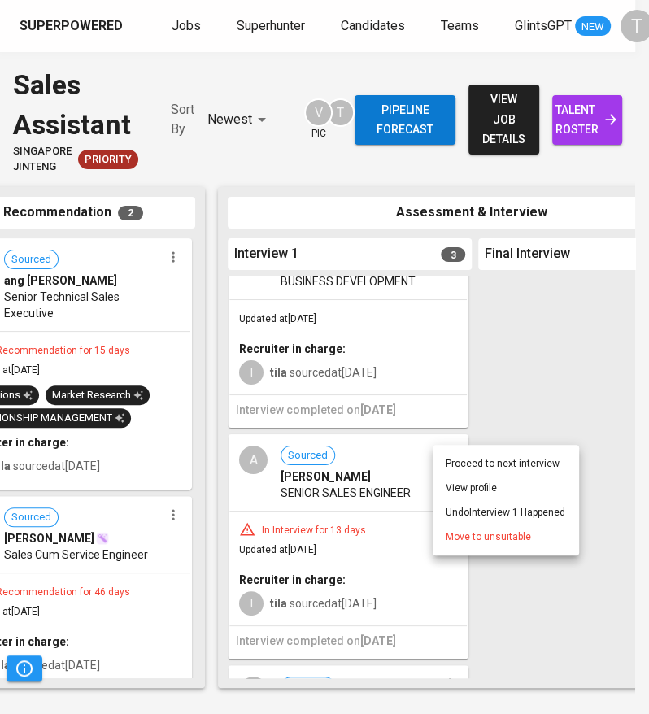
click at [496, 540] on span "Move to unsuitable" at bounding box center [488, 537] width 85 height 15
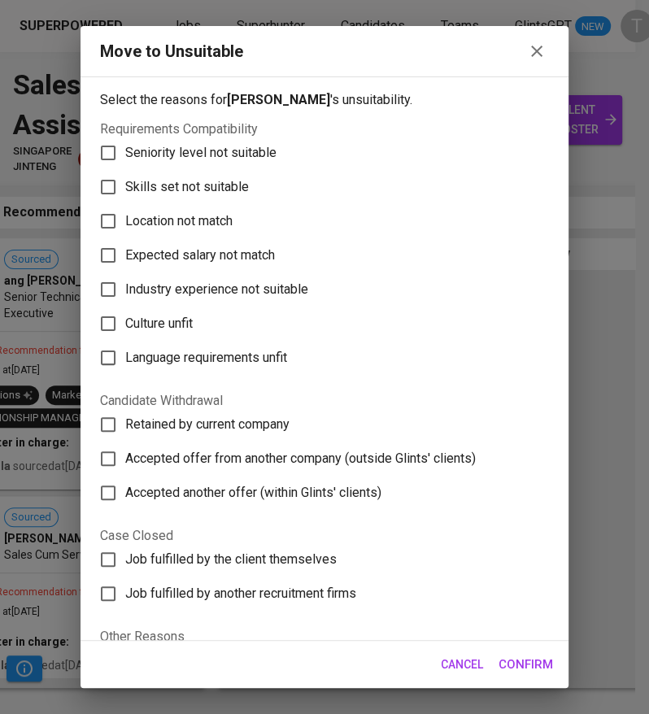
click at [172, 160] on span "Seniority level not suitable" at bounding box center [200, 153] width 151 height 20
click at [125, 160] on input "Seniority level not suitable" at bounding box center [108, 153] width 34 height 34
checkbox input "true"
click at [155, 325] on span "Culture unfit" at bounding box center [159, 324] width 68 height 20
click at [125, 325] on input "Culture unfit" at bounding box center [108, 324] width 34 height 34
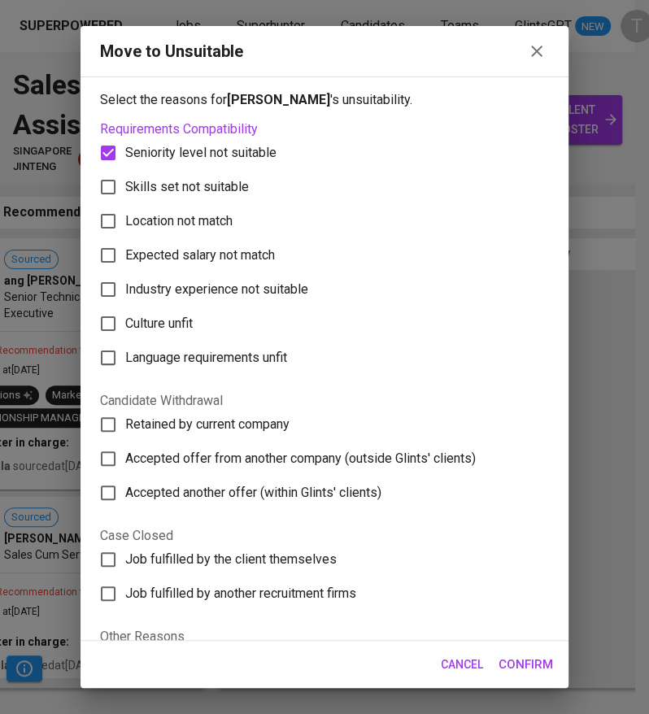
checkbox input "true"
click at [513, 660] on span "Confirm" at bounding box center [526, 664] width 55 height 21
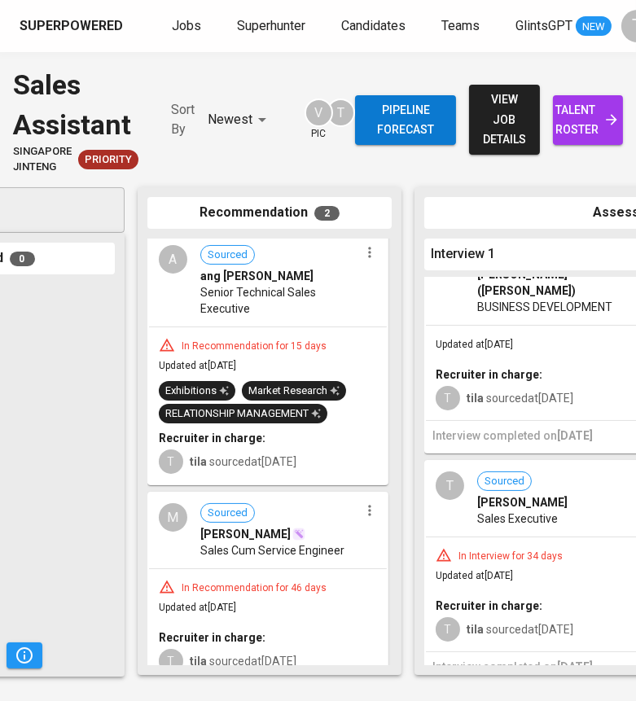
scroll to position [0, 0]
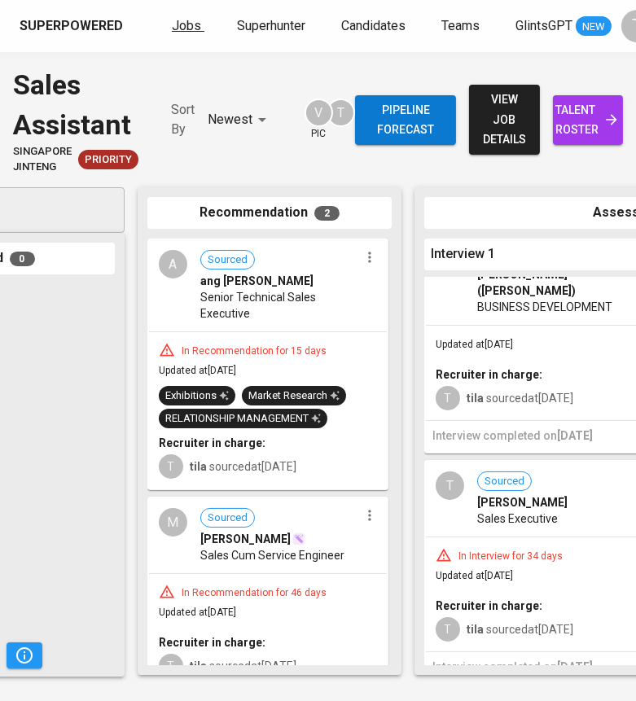
click at [179, 19] on span "Jobs" at bounding box center [186, 25] width 29 height 15
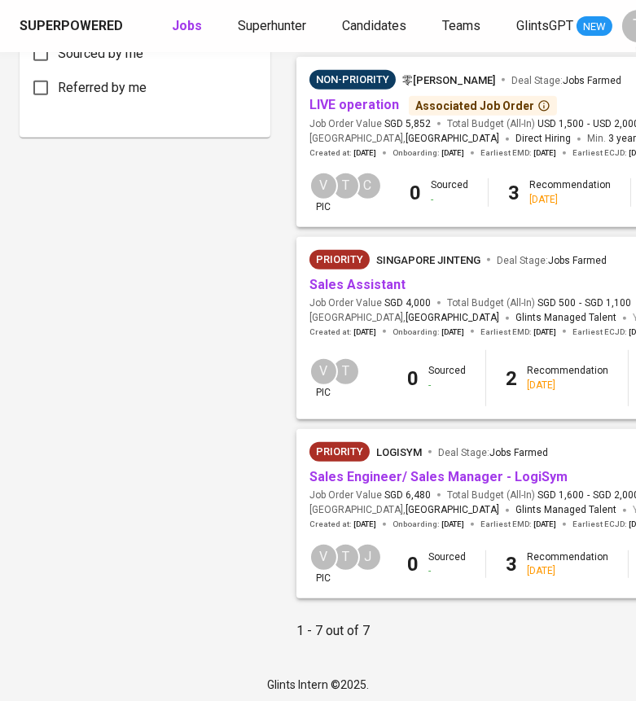
scroll to position [912, 0]
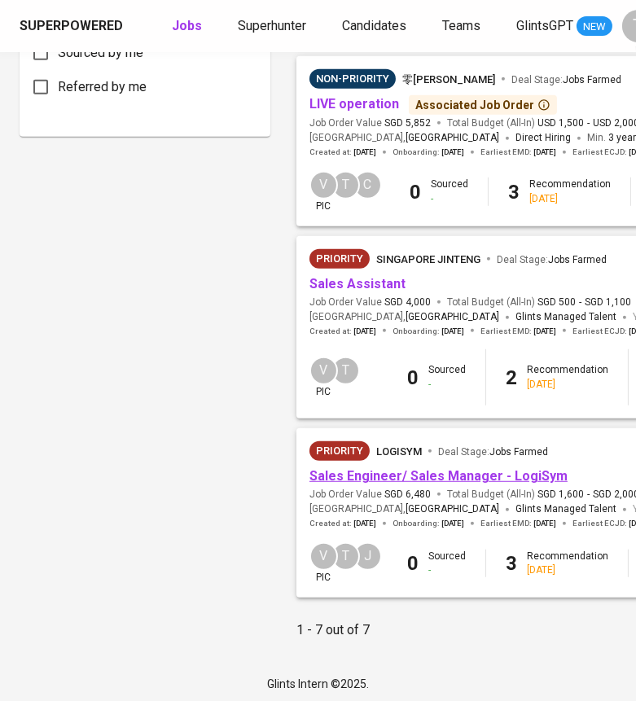
click at [395, 483] on link "Sales Engineer/ Sales Manager - LogiSym" at bounding box center [438, 475] width 258 height 15
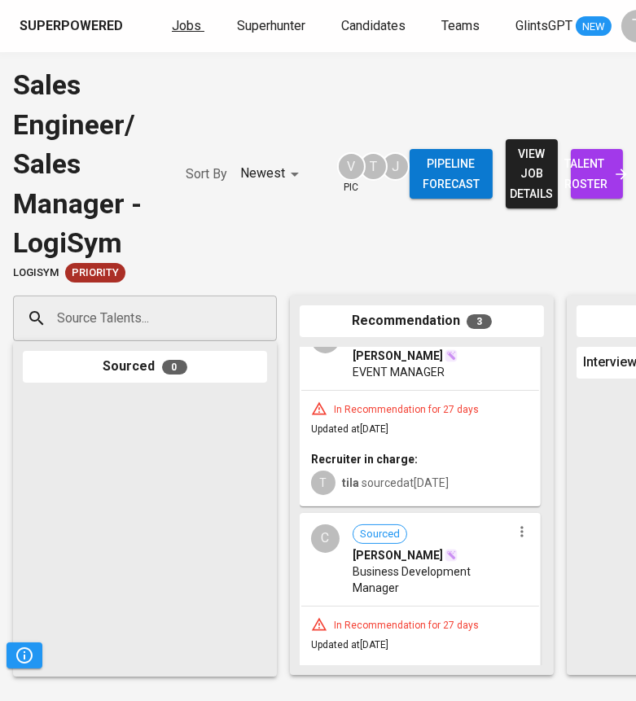
click at [186, 25] on span "Jobs" at bounding box center [186, 25] width 29 height 15
